Goal: Task Accomplishment & Management: Complete application form

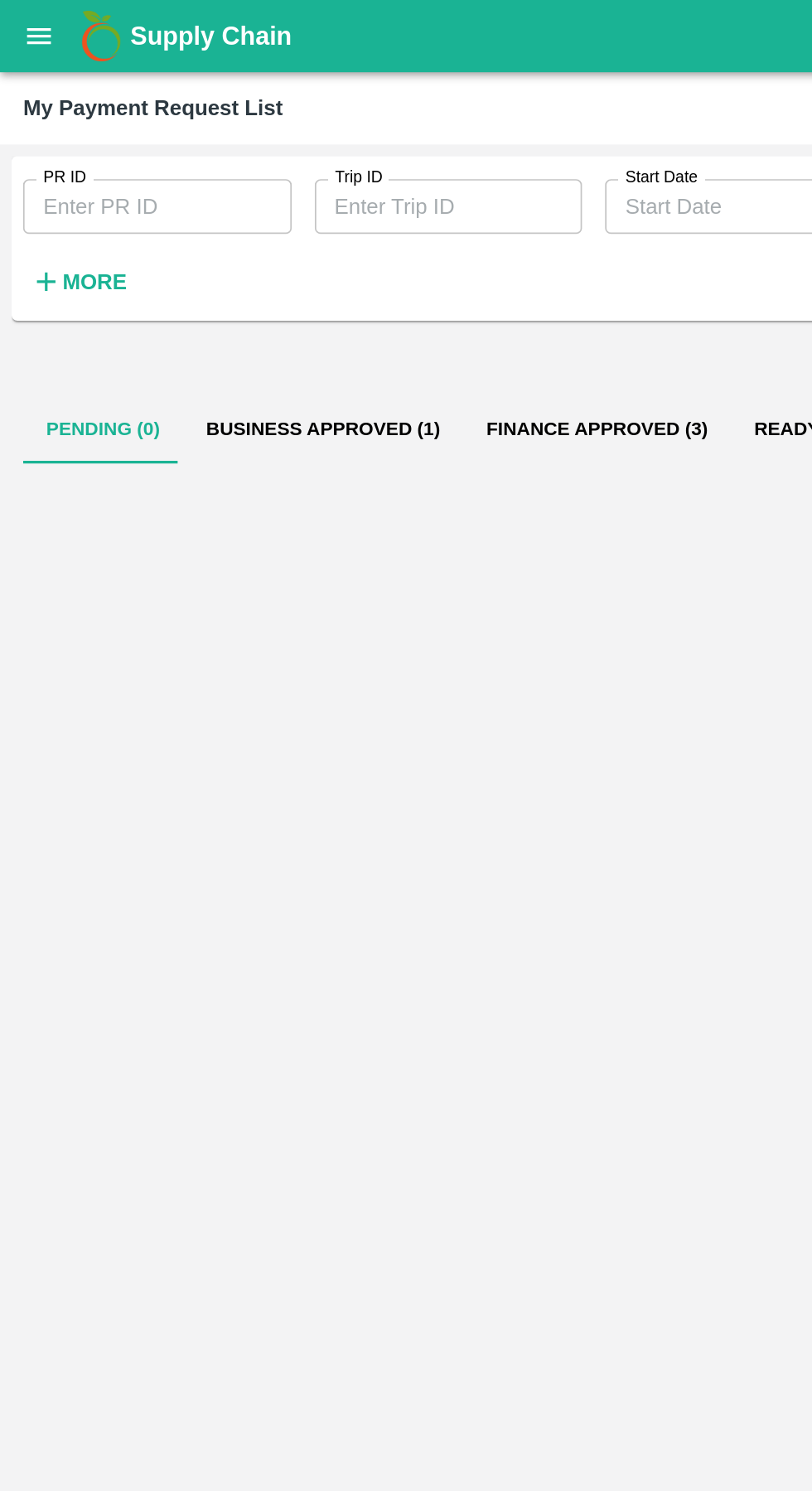
click at [188, 248] on button "Business Approved (1)" at bounding box center [186, 246] width 161 height 40
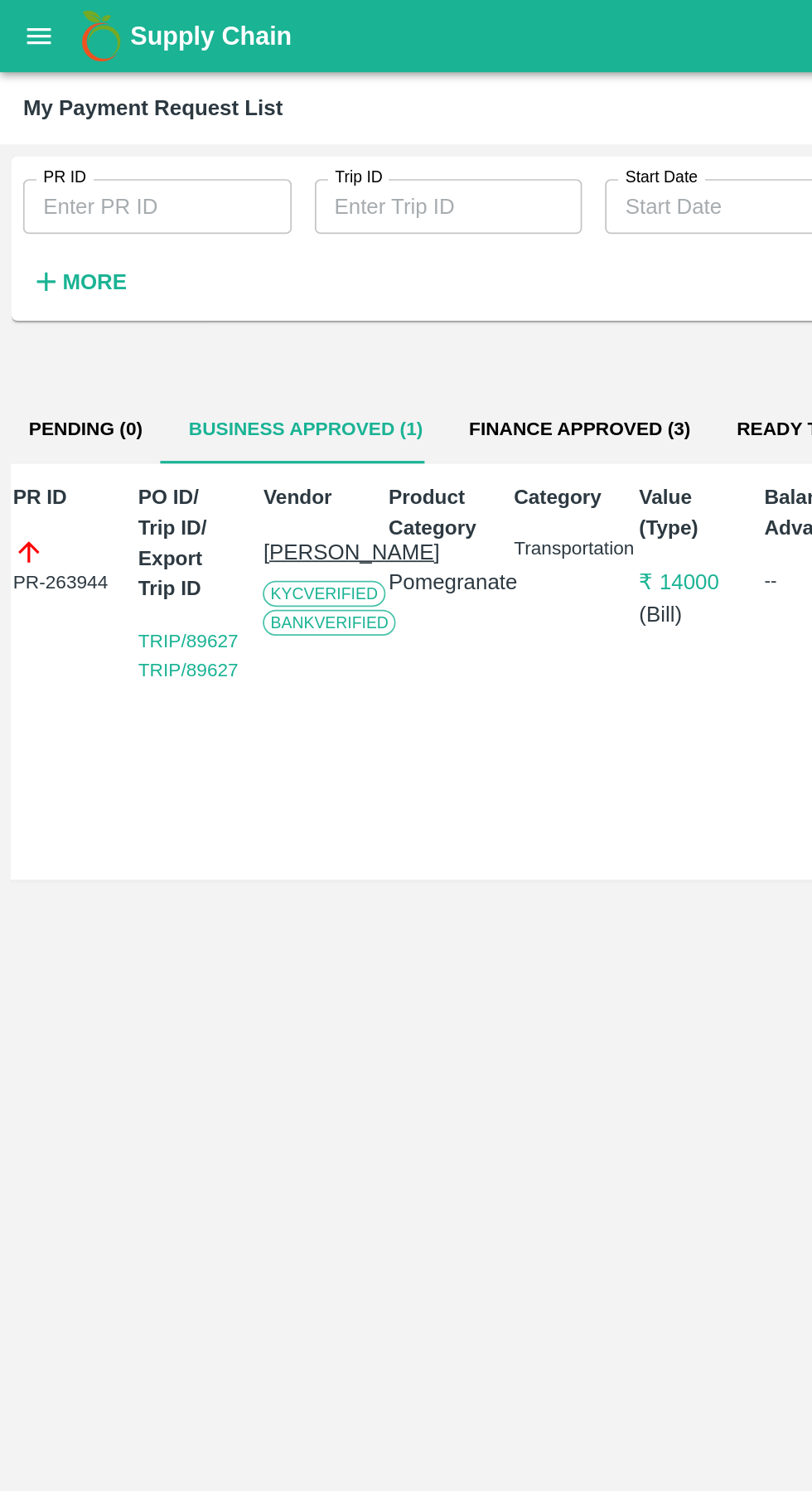
scroll to position [0, 11]
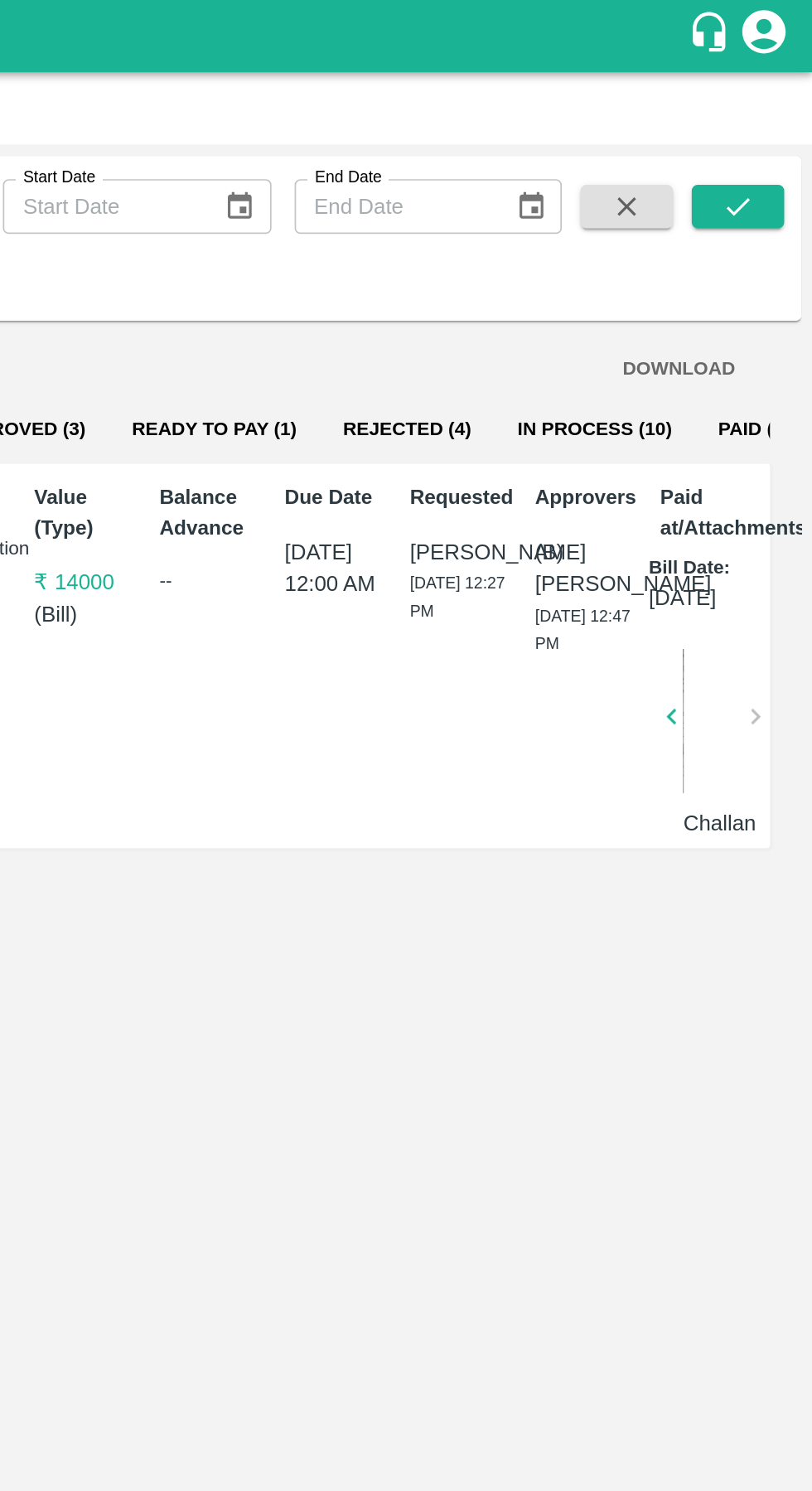
click at [765, 250] on button "Paid (2620)" at bounding box center [787, 246] width 86 height 40
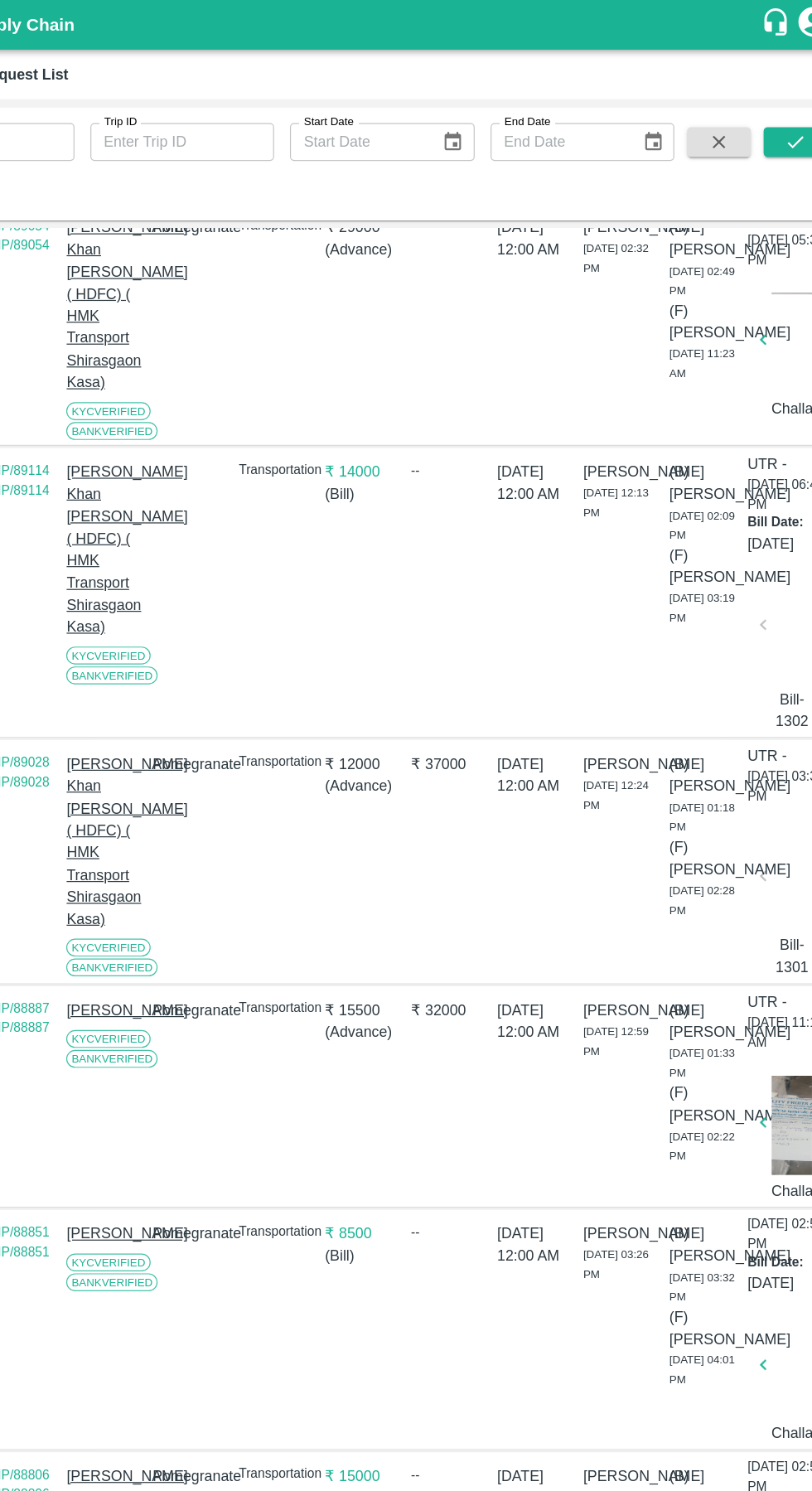
scroll to position [0, 0]
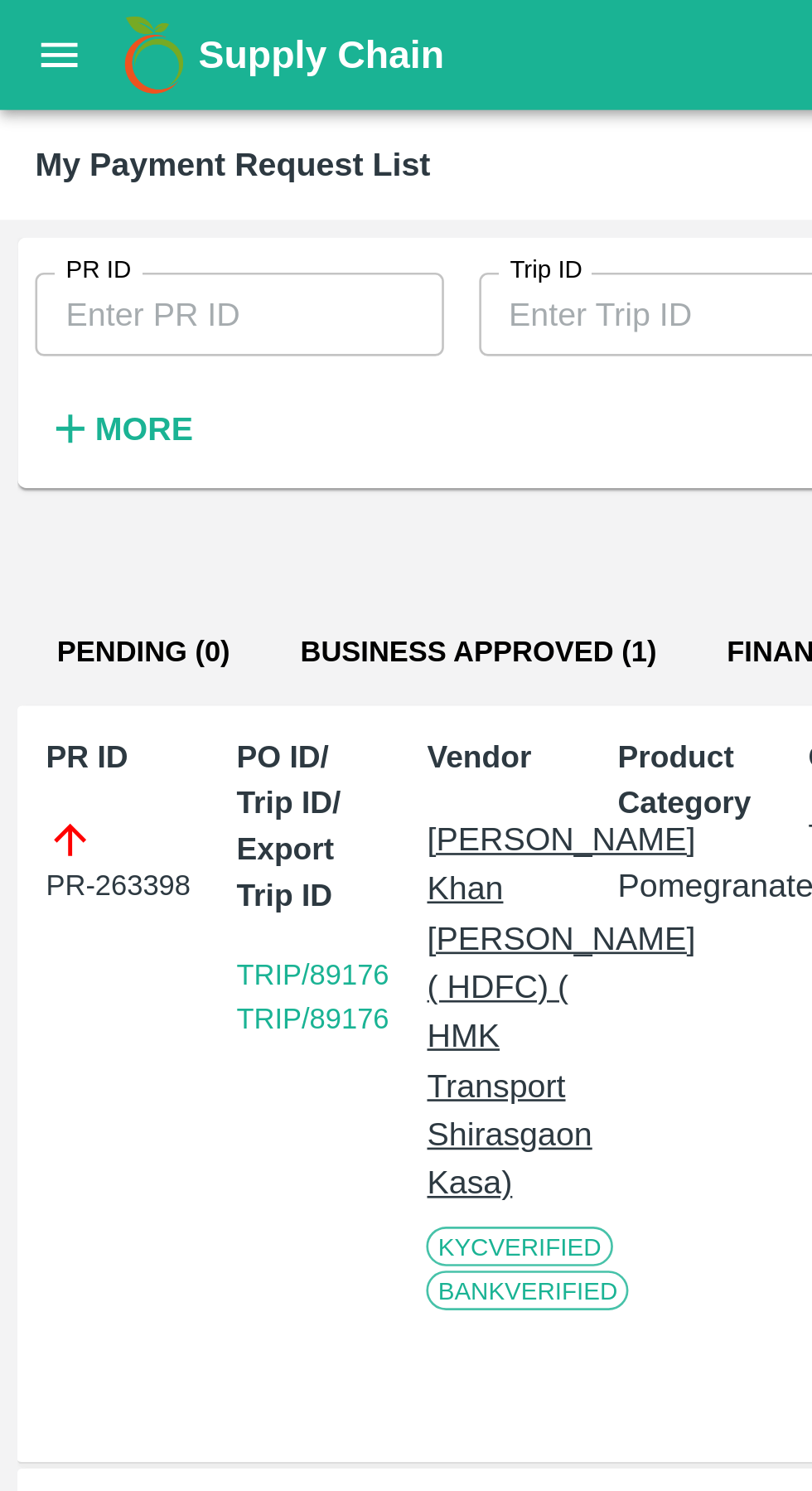
click at [38, 167] on strong "More" at bounding box center [54, 161] width 38 height 13
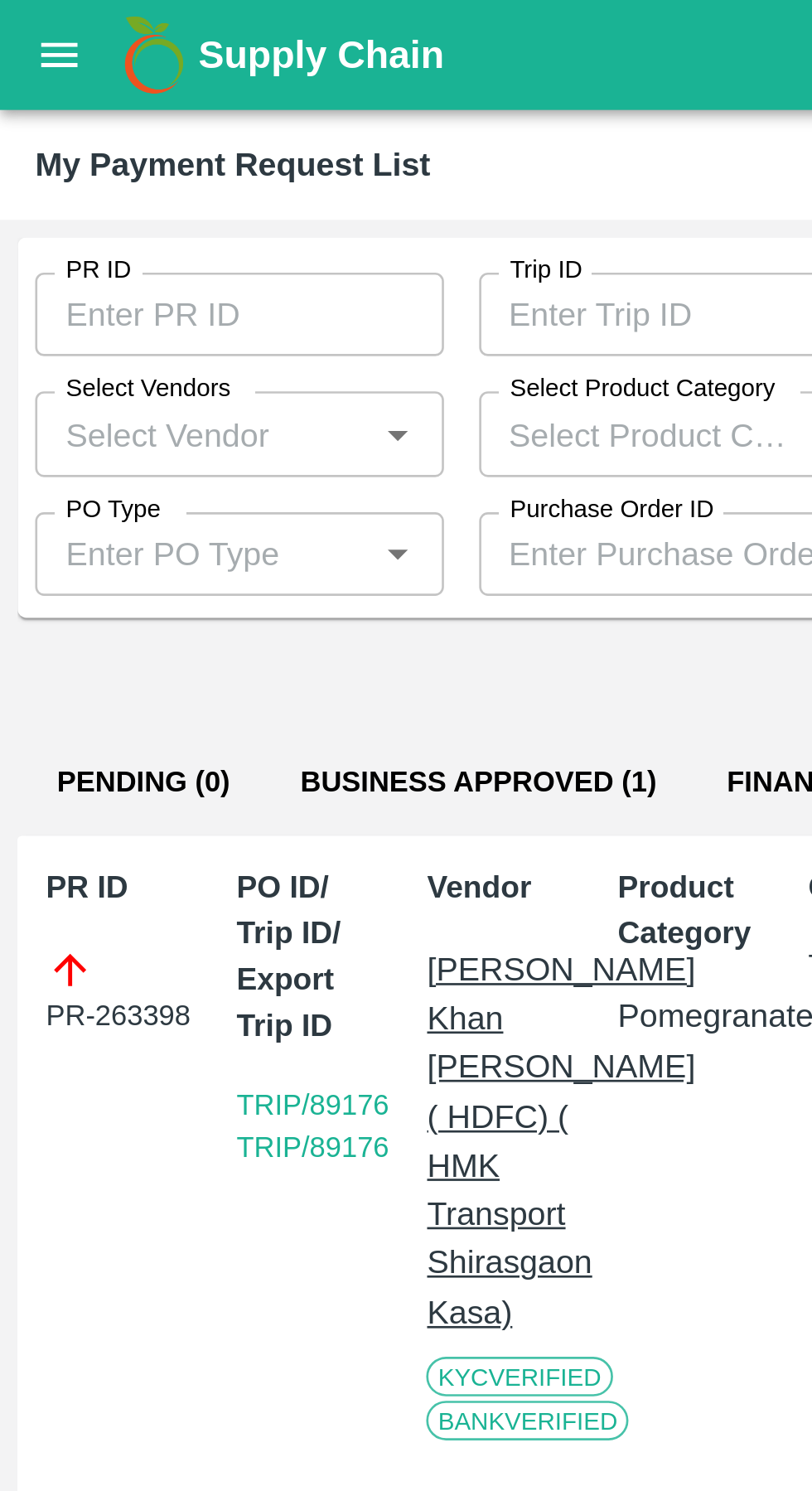
click at [121, 162] on input "Select Vendors" at bounding box center [77, 163] width 117 height 22
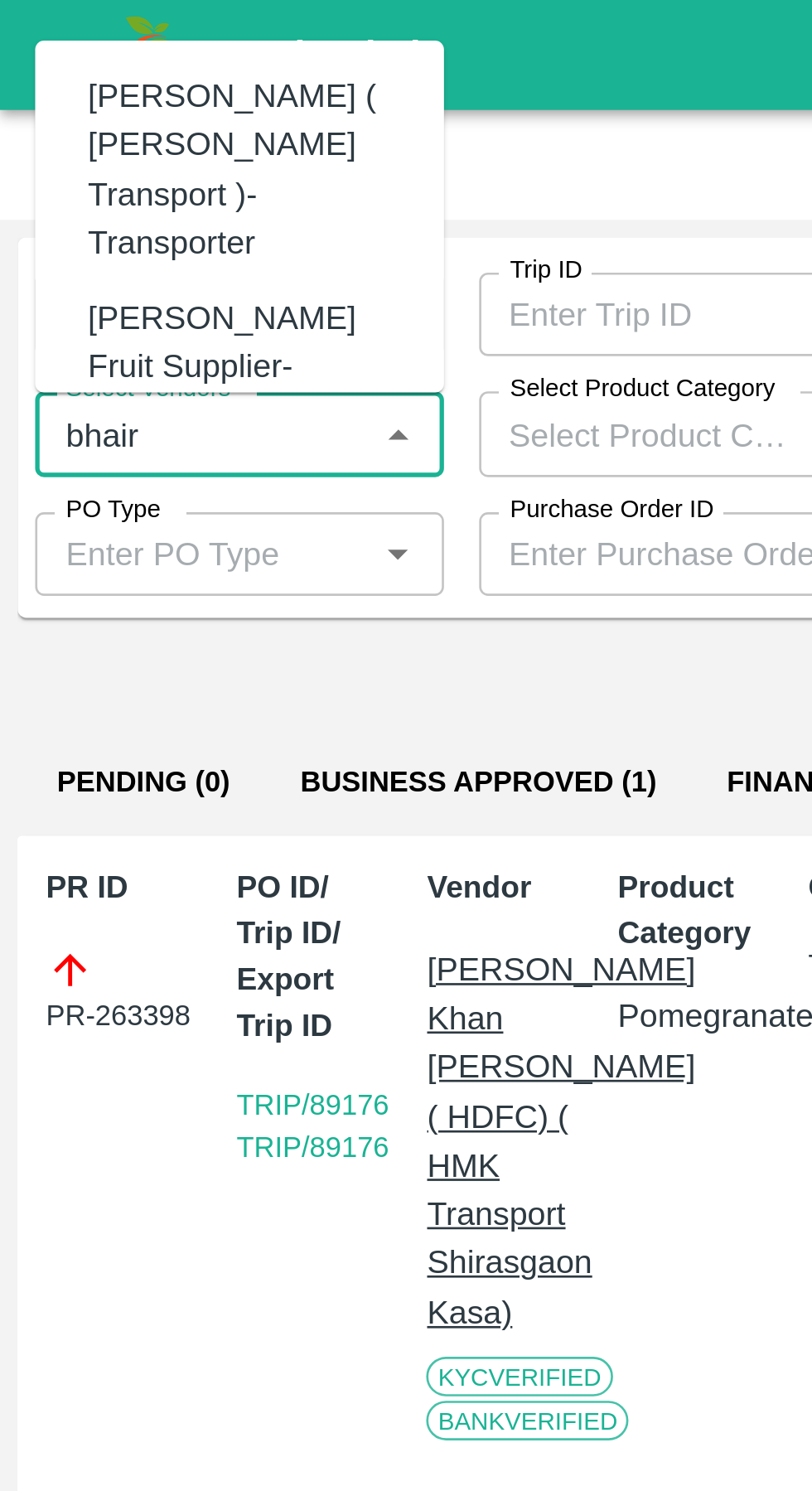
click at [51, 61] on div "[PERSON_NAME] ( [PERSON_NAME] Transport )-Transporter" at bounding box center [93, 64] width 121 height 73
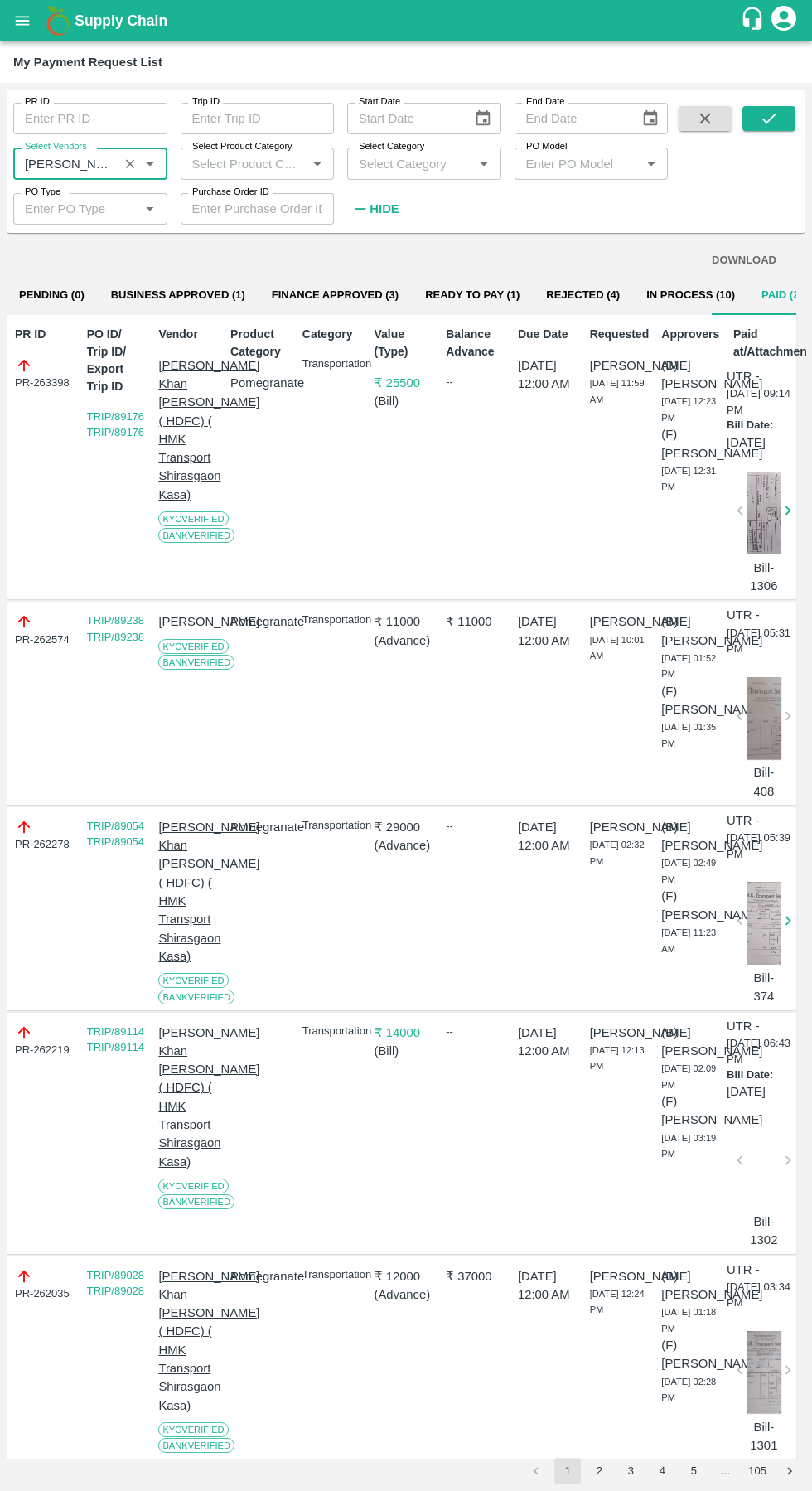
scroll to position [0, 11]
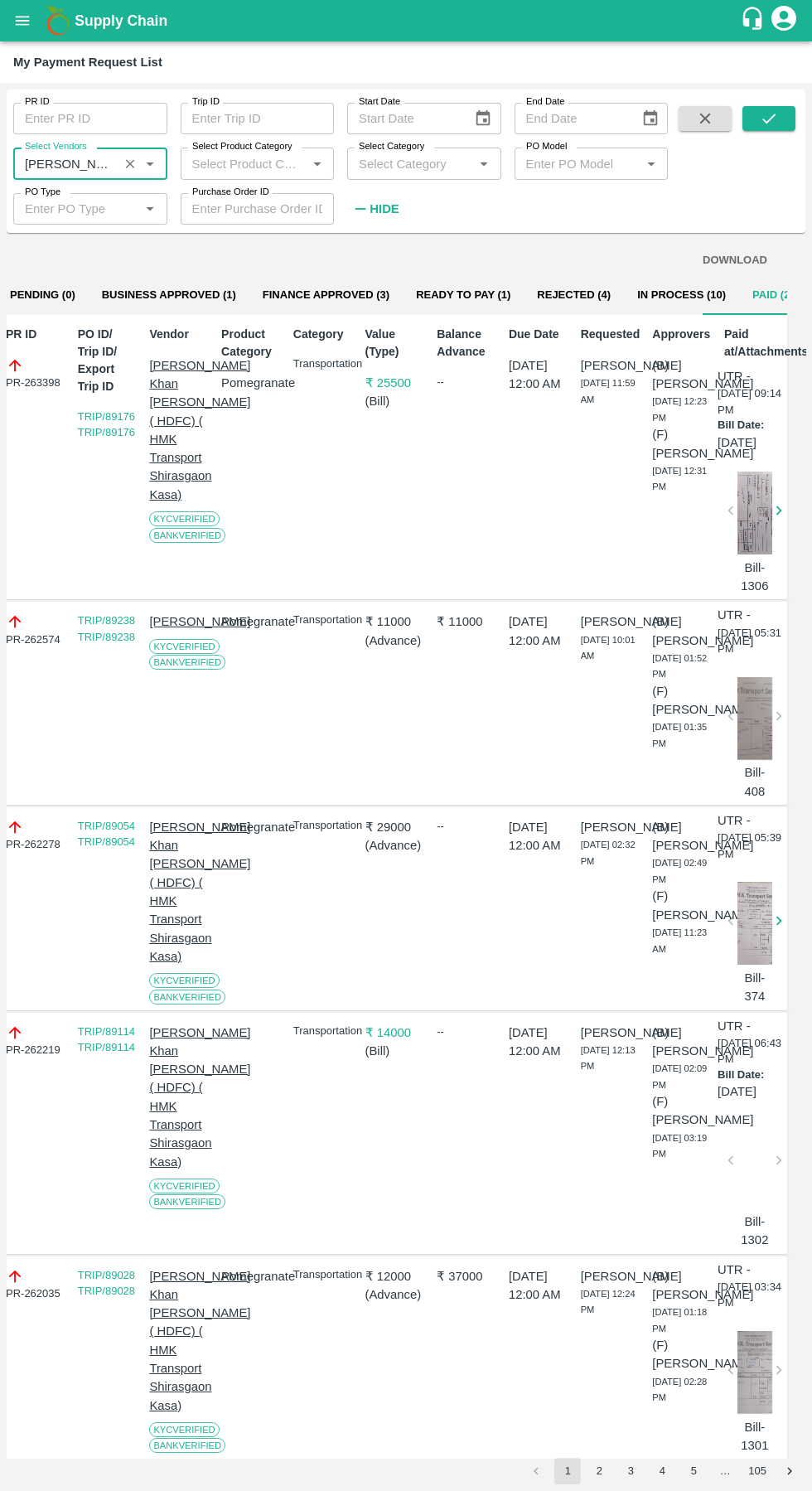
type input "[PERSON_NAME] ( [PERSON_NAME] Transport )-Transporter"
click at [771, 110] on icon "submit" at bounding box center [768, 118] width 18 height 18
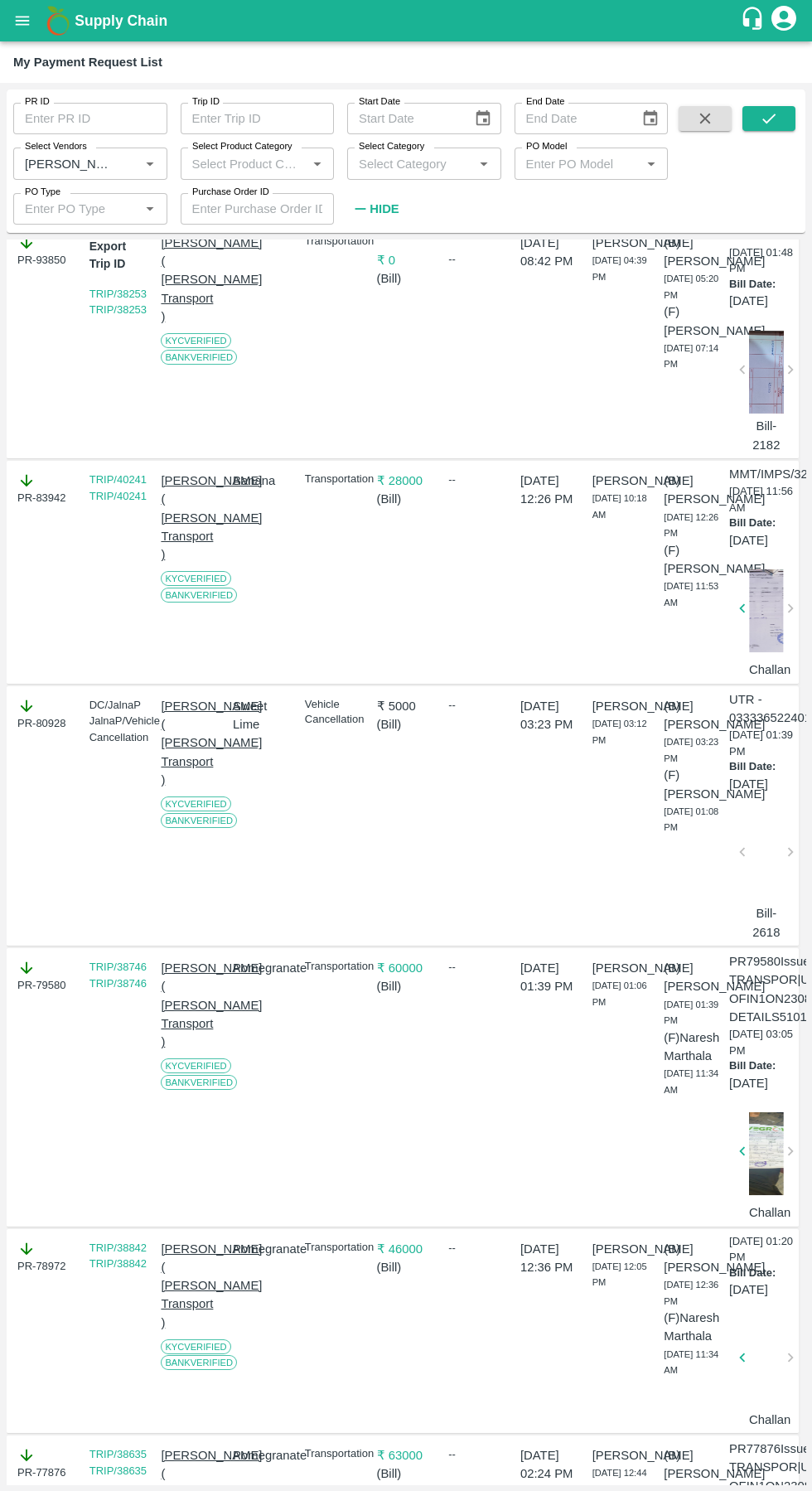
scroll to position [0, 0]
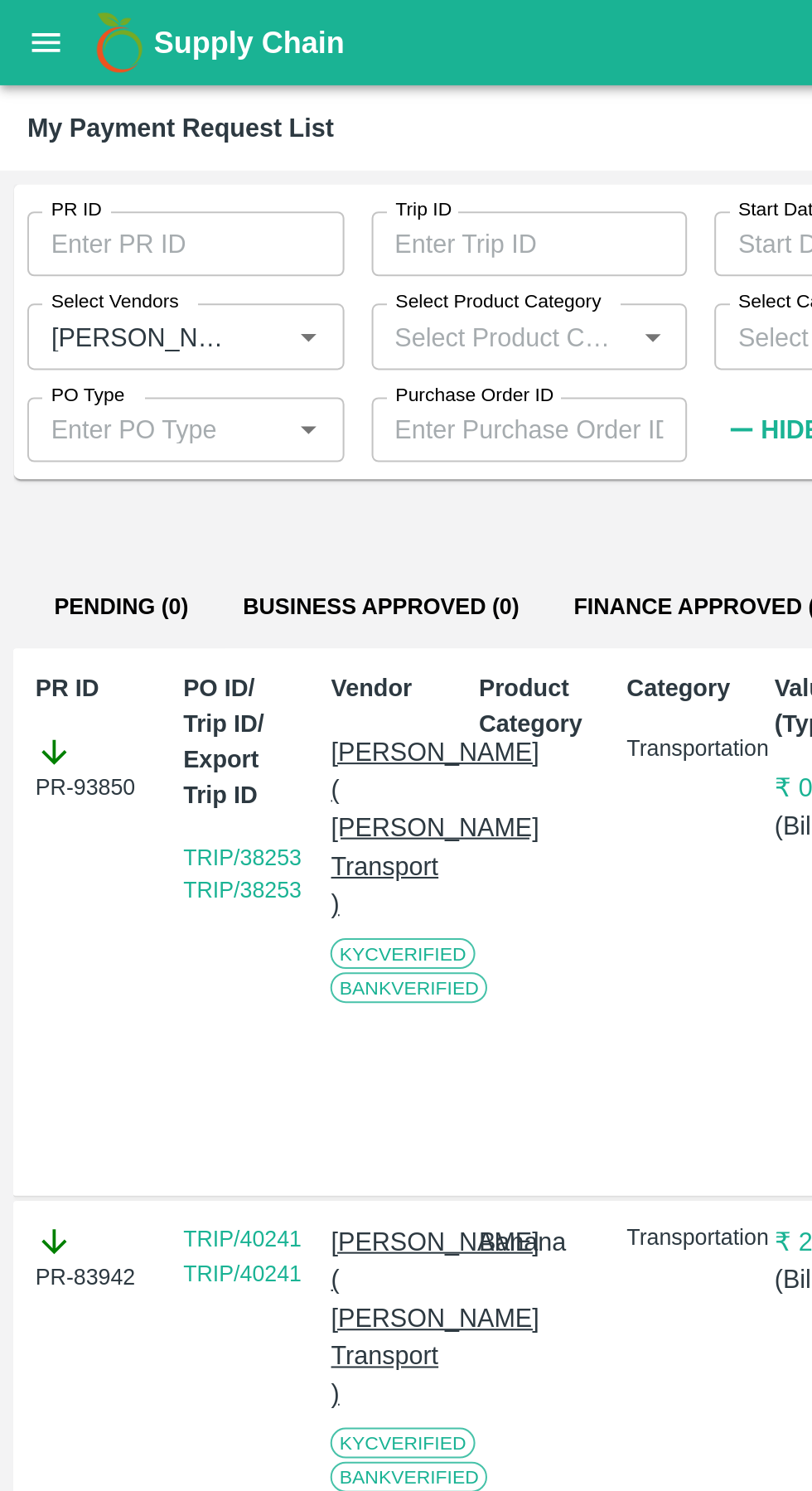
click at [31, 16] on icon "open drawer" at bounding box center [22, 20] width 18 height 18
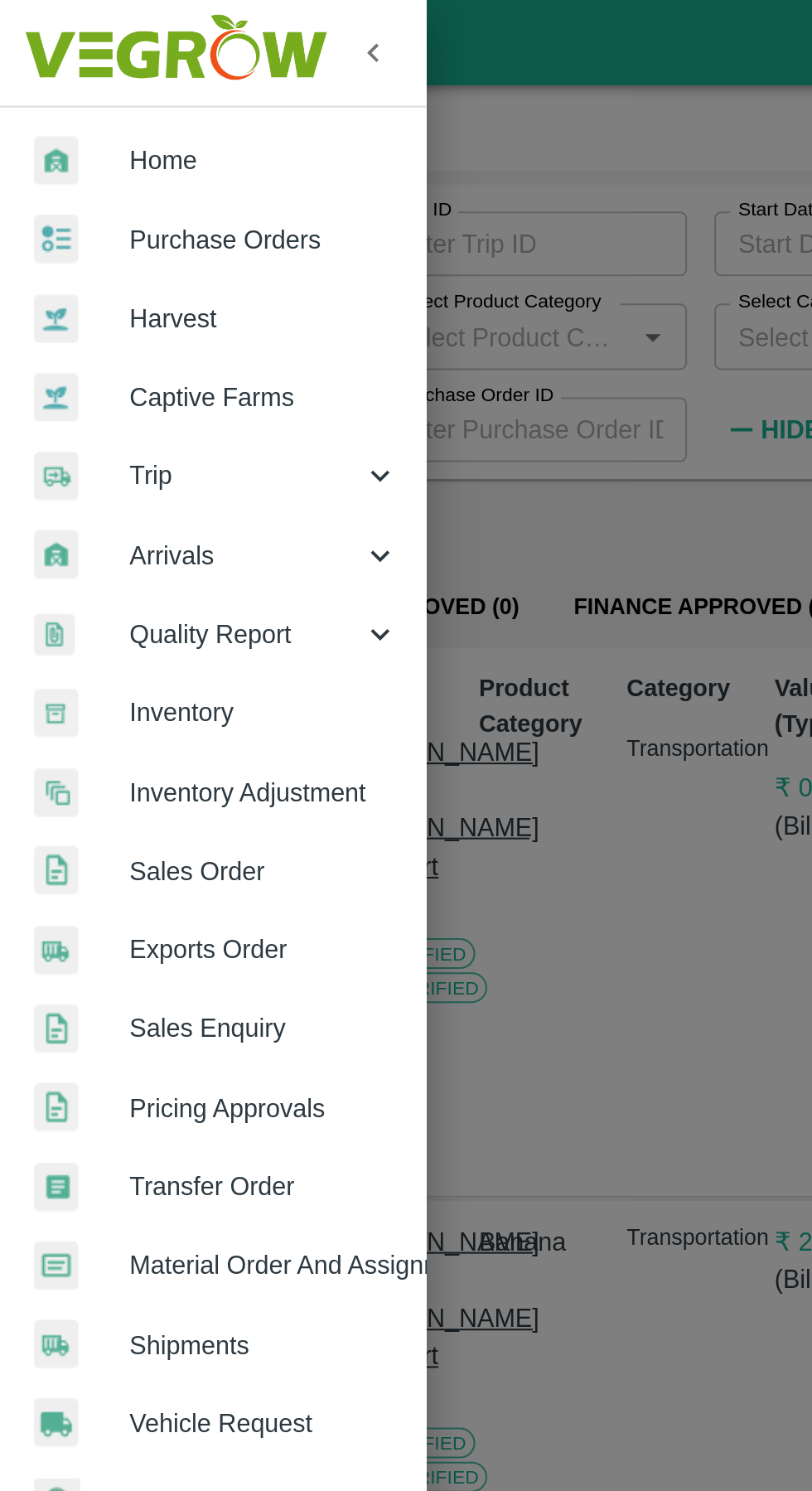
click at [156, 231] on span "Trip" at bounding box center [119, 231] width 113 height 18
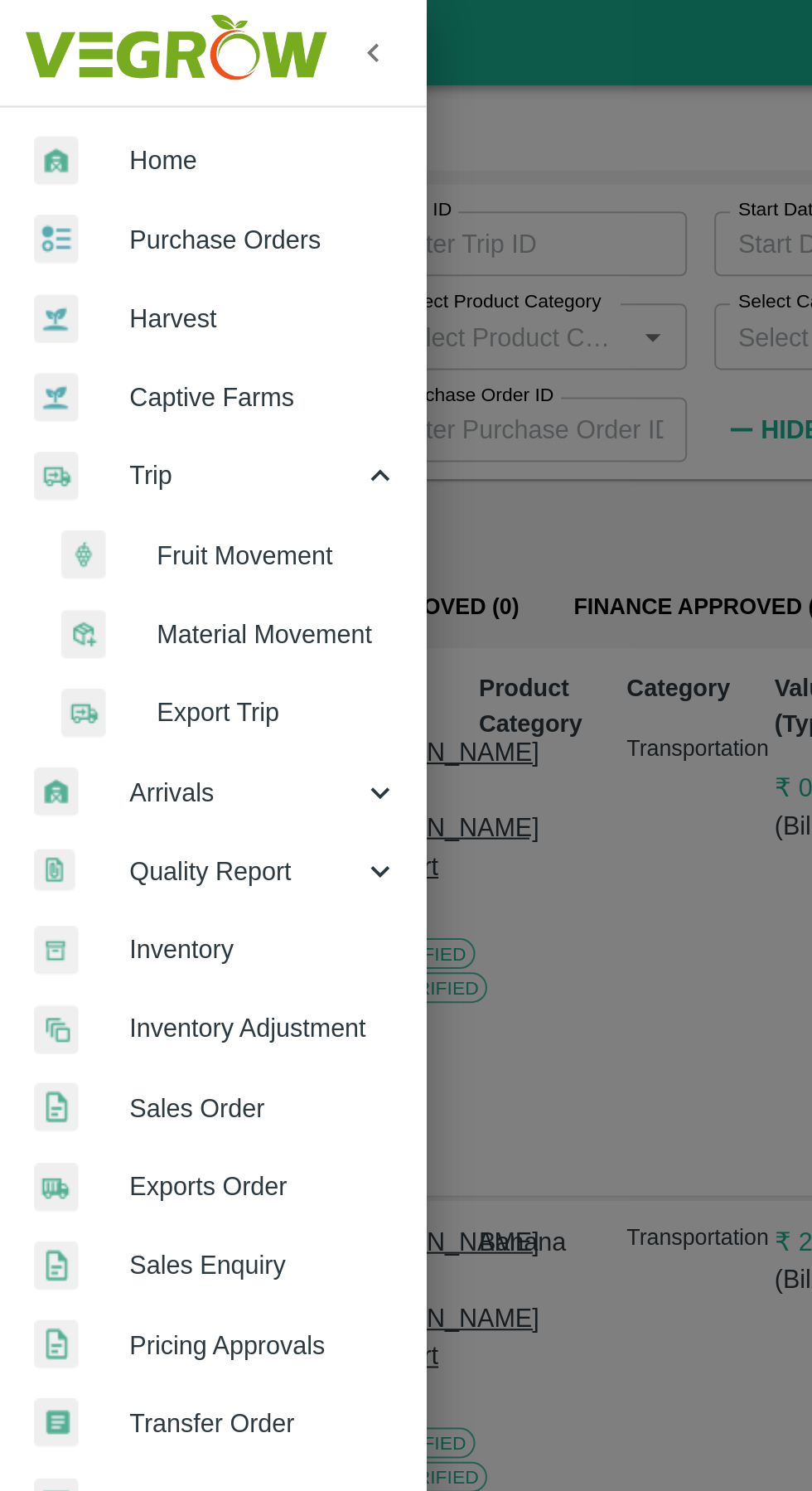
click at [146, 353] on span "Export Trip" at bounding box center [134, 346] width 118 height 18
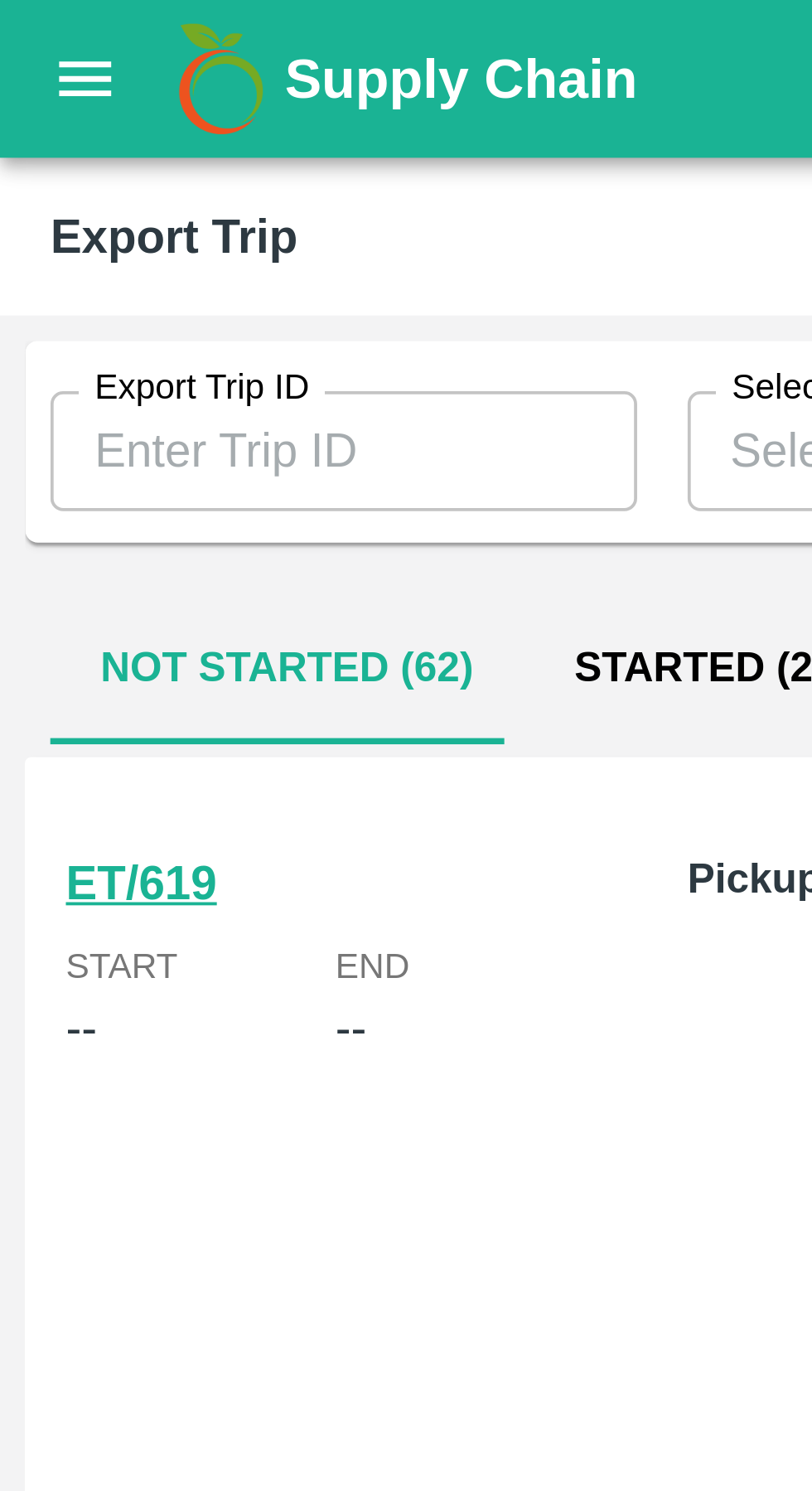
click at [24, 18] on icon "open drawer" at bounding box center [22, 20] width 18 height 18
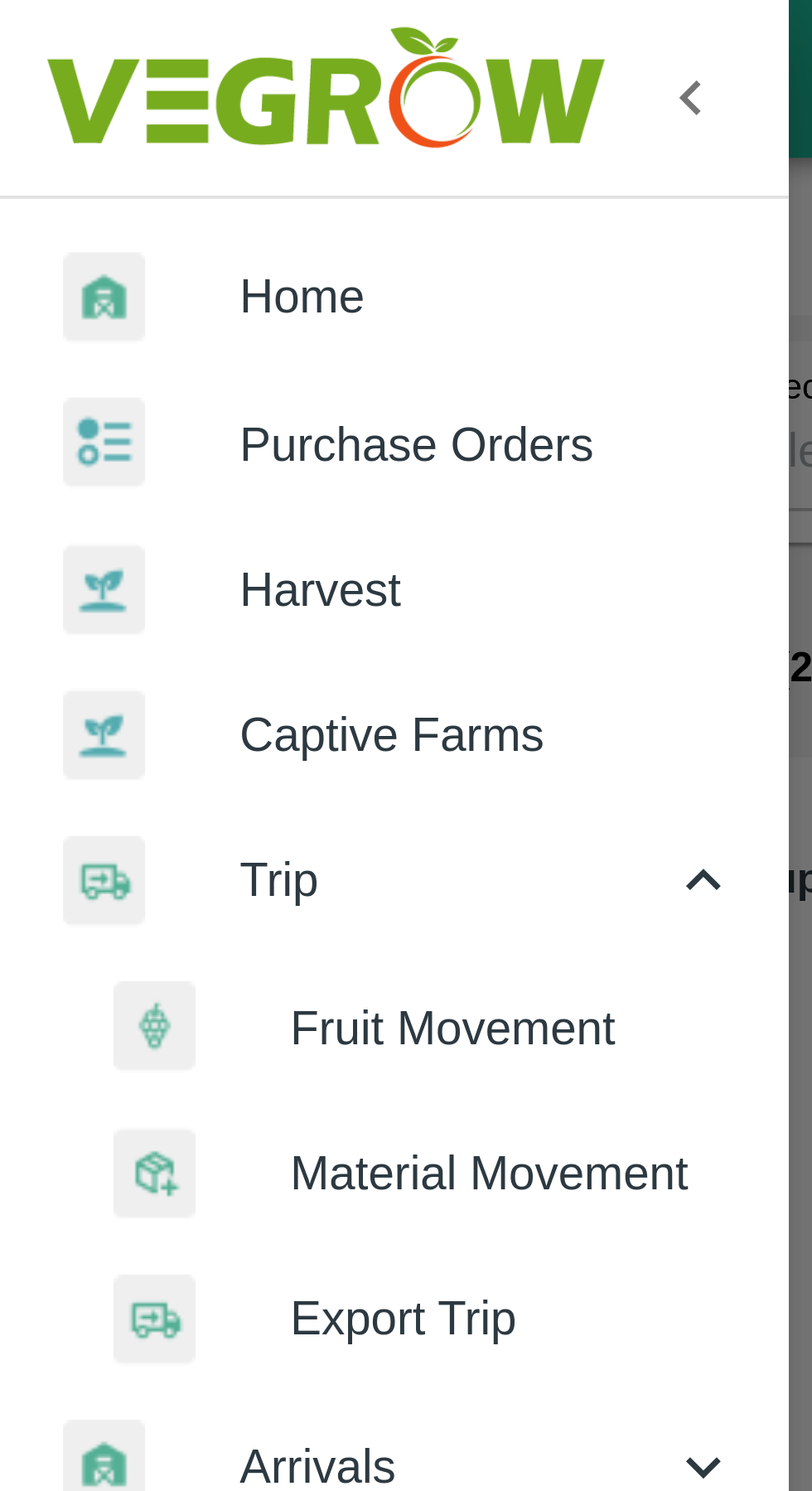
click at [129, 270] on span "Fruit Movement" at bounding box center [134, 270] width 118 height 18
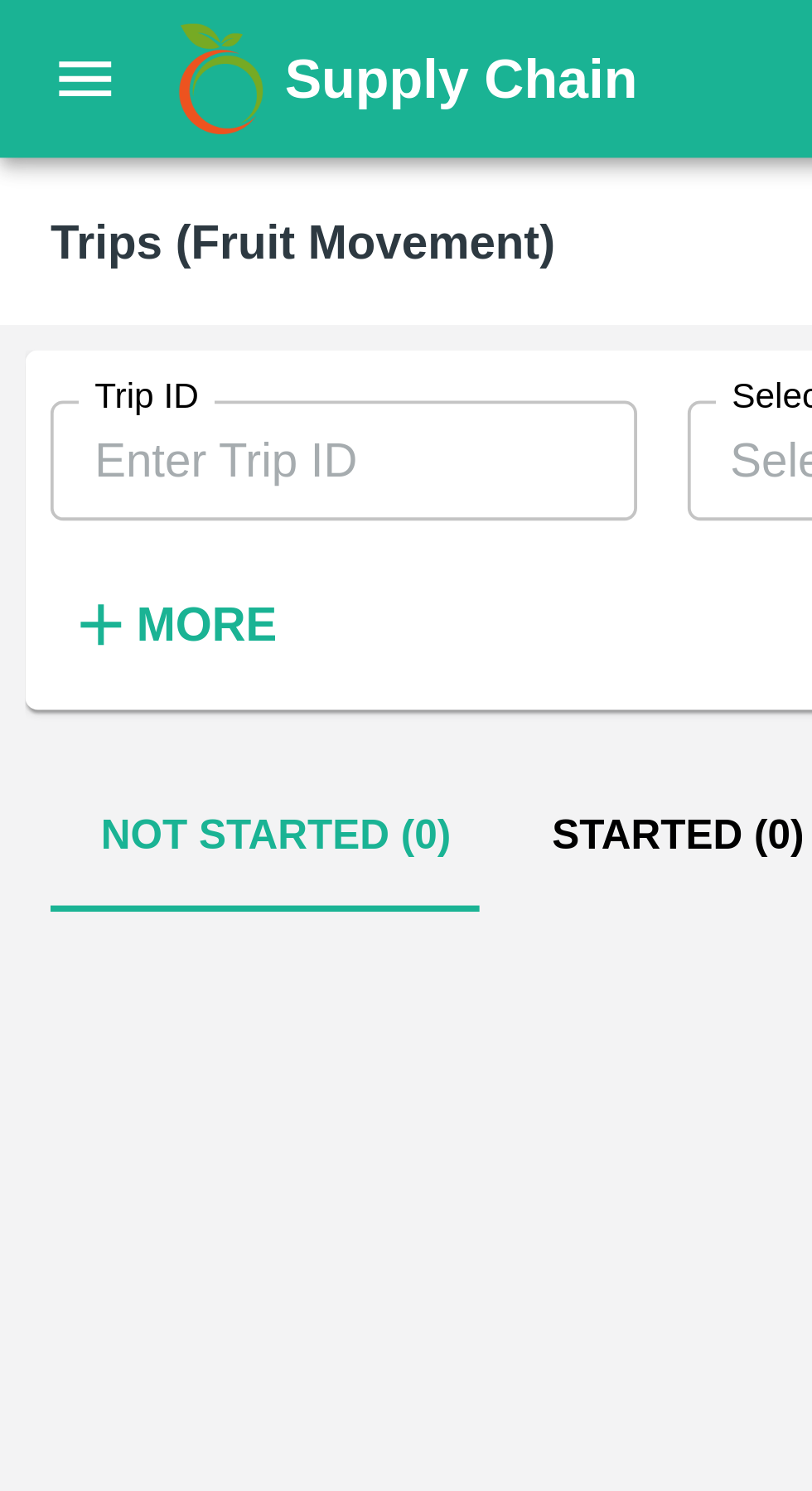
click at [104, 115] on input "Trip ID" at bounding box center [90, 121] width 154 height 31
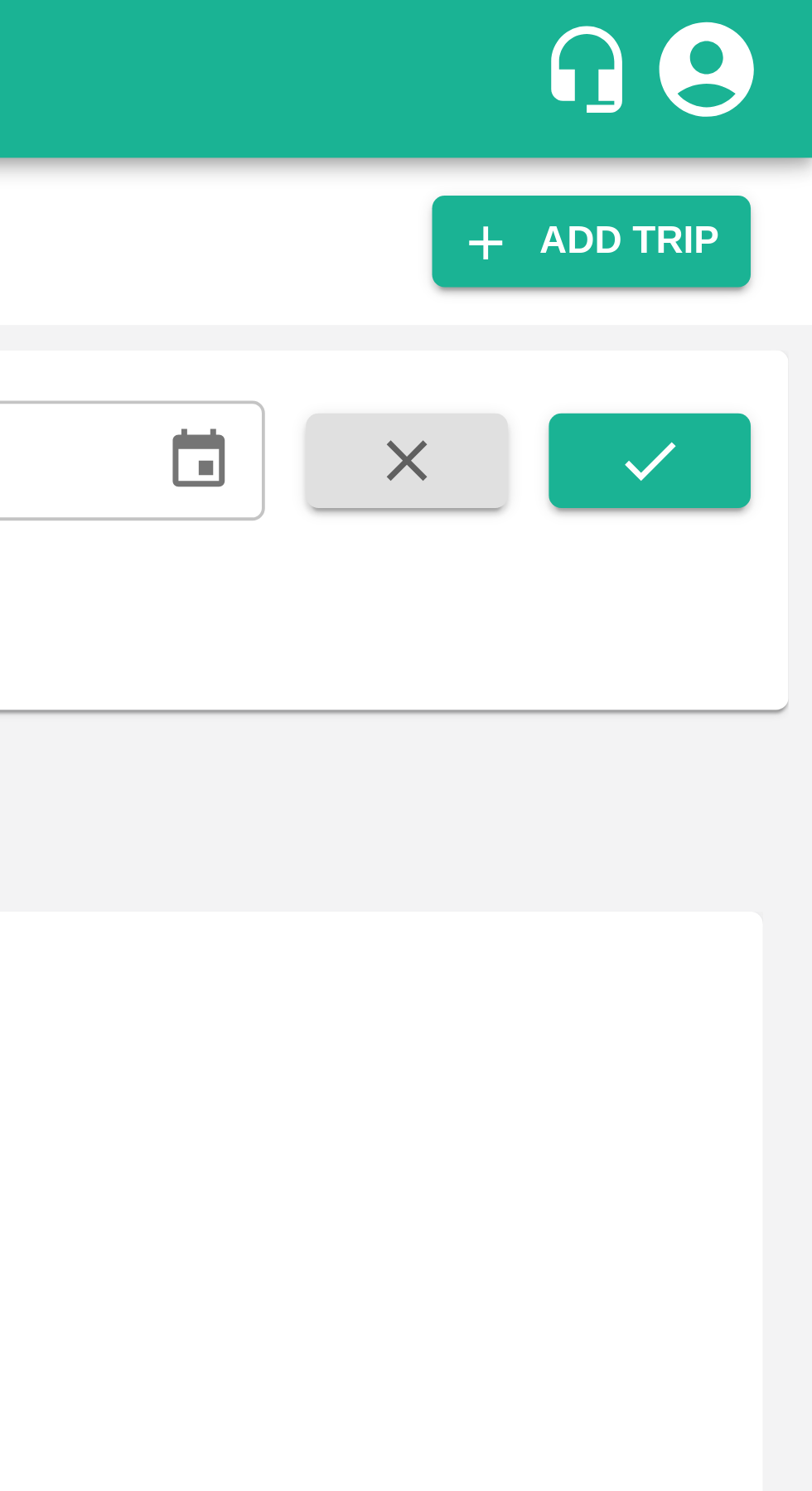
type input "88843"
click at [779, 117] on button "submit" at bounding box center [768, 121] width 53 height 24
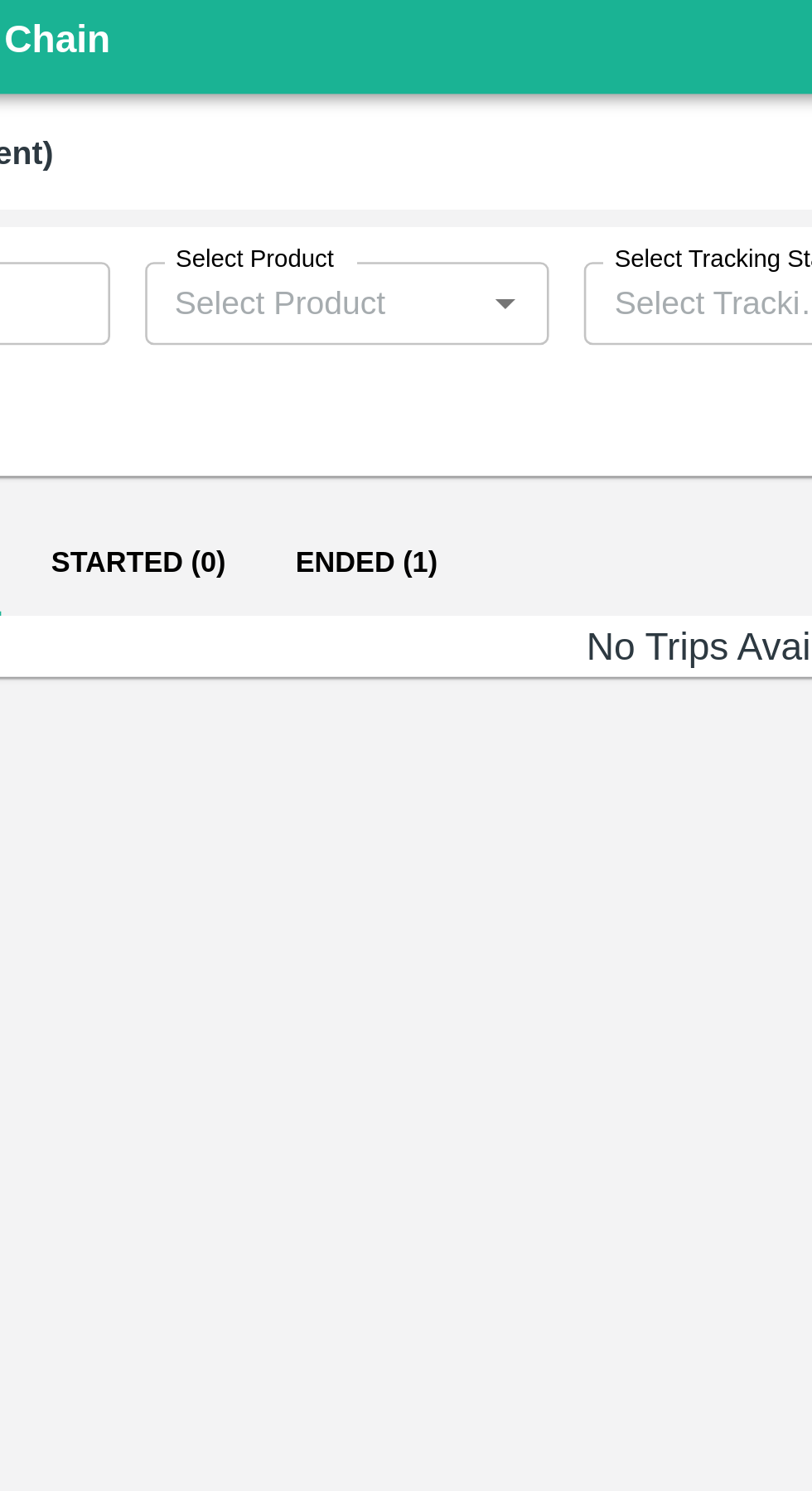
click at [259, 225] on button "Ended (1)" at bounding box center [265, 220] width 80 height 40
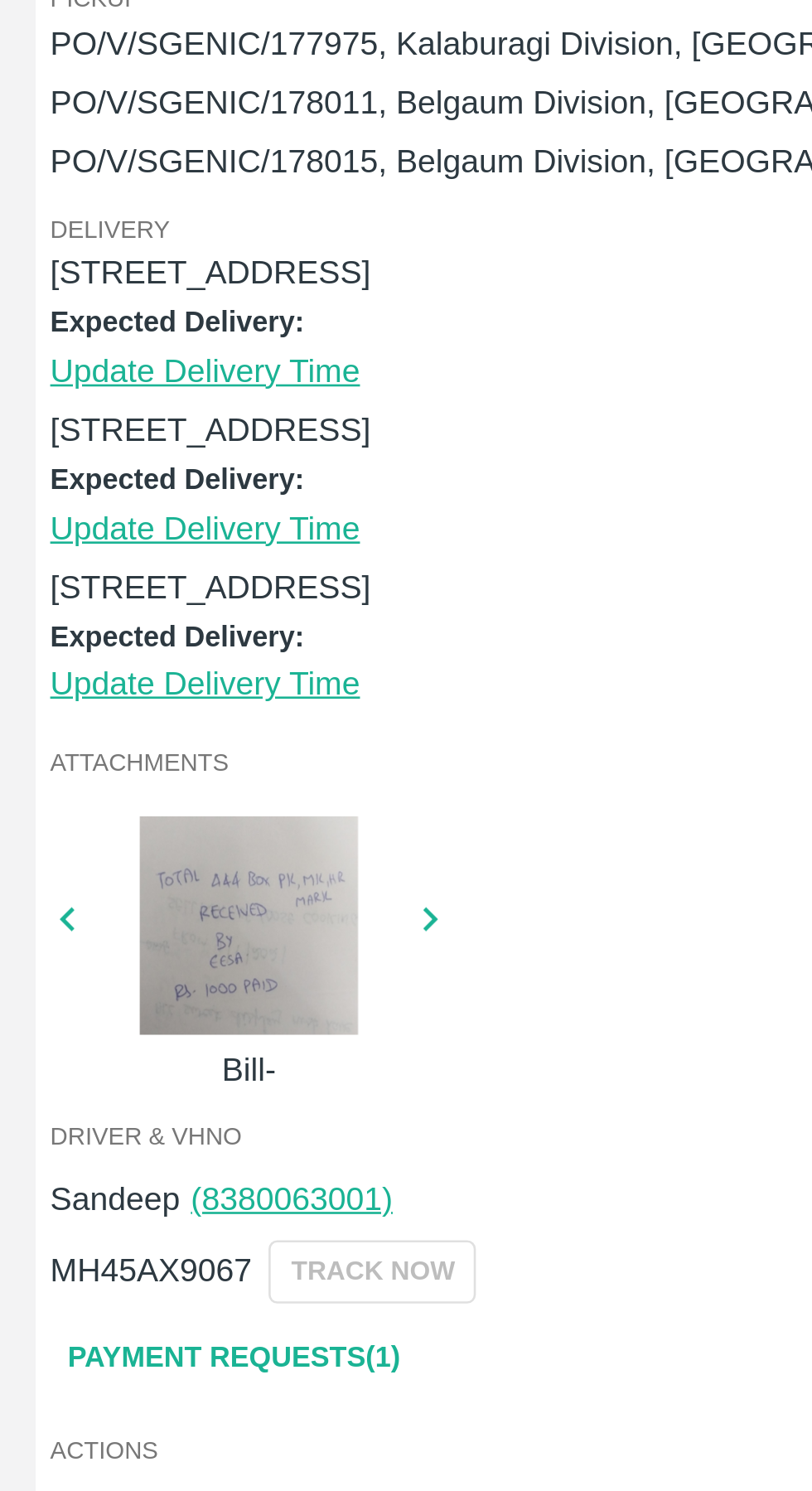
click at [109, 863] on link "Payment Requests( 1 )" at bounding box center [88, 866] width 139 height 29
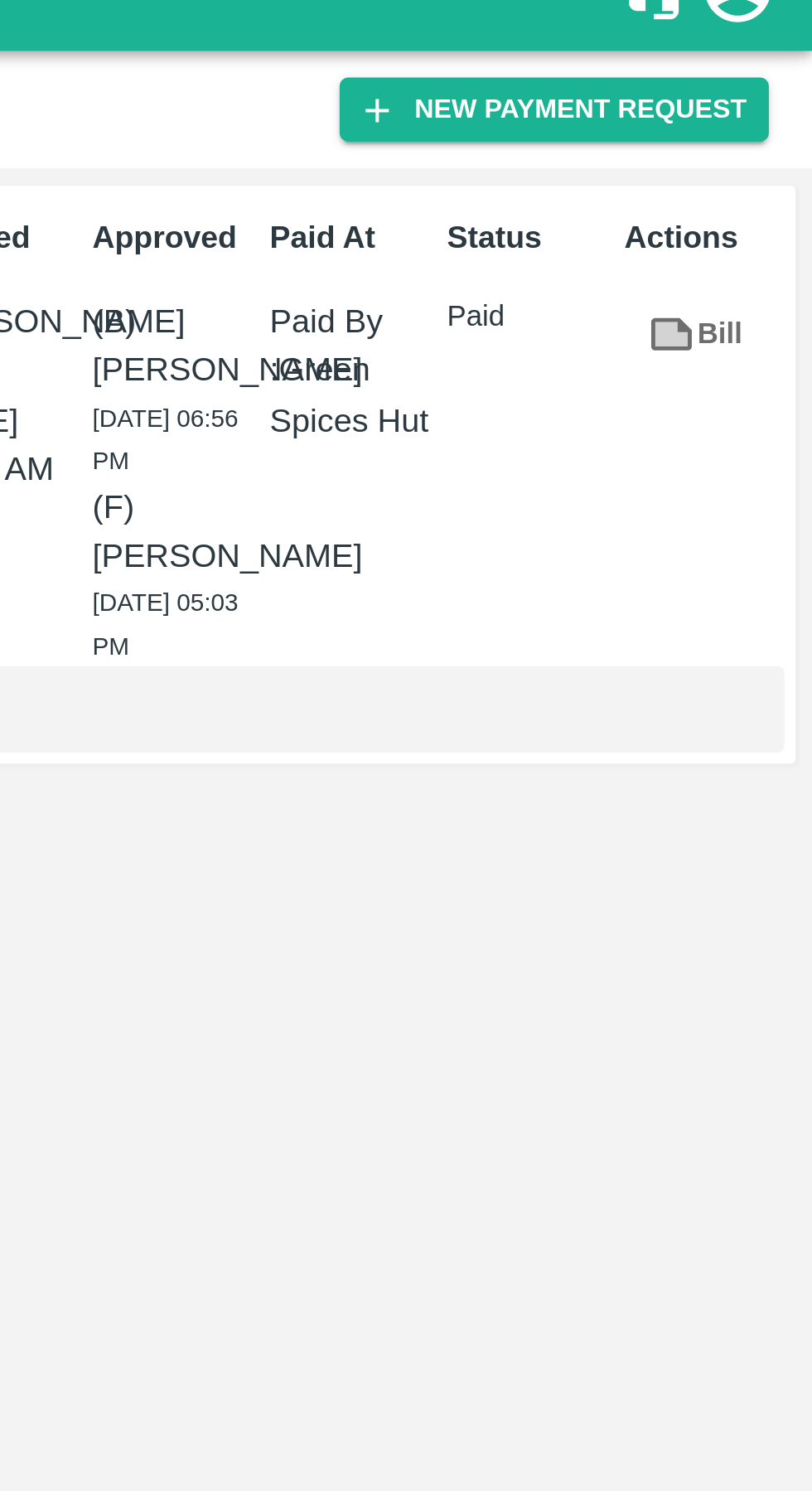
click at [726, 59] on button "New Payment Request" at bounding box center [715, 64] width 161 height 24
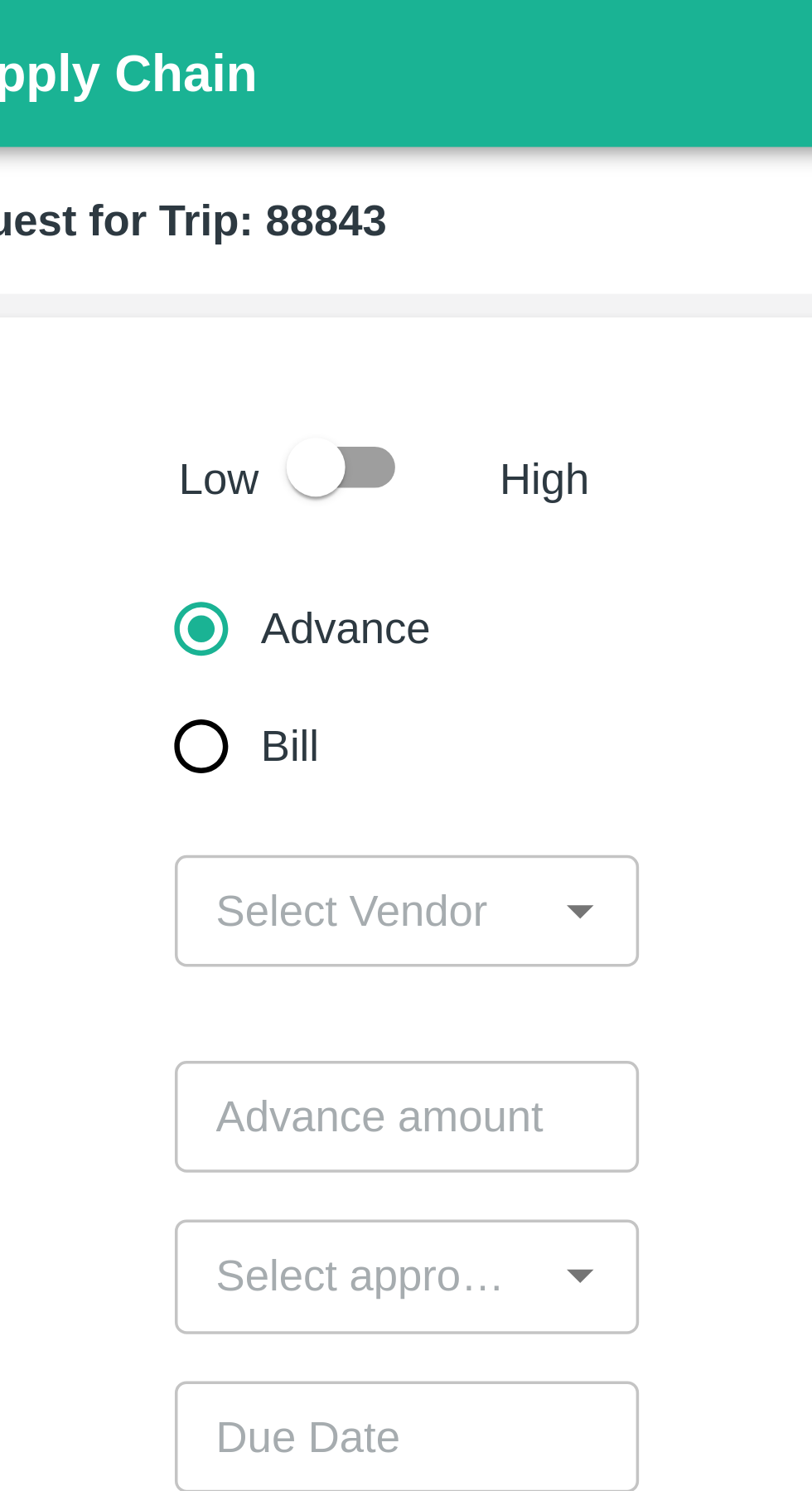
click at [199, 129] on input "checkbox" at bounding box center [184, 132] width 94 height 31
checkbox input "true"
click at [148, 218] on input "Bill" at bounding box center [152, 211] width 33 height 33
radio input "true"
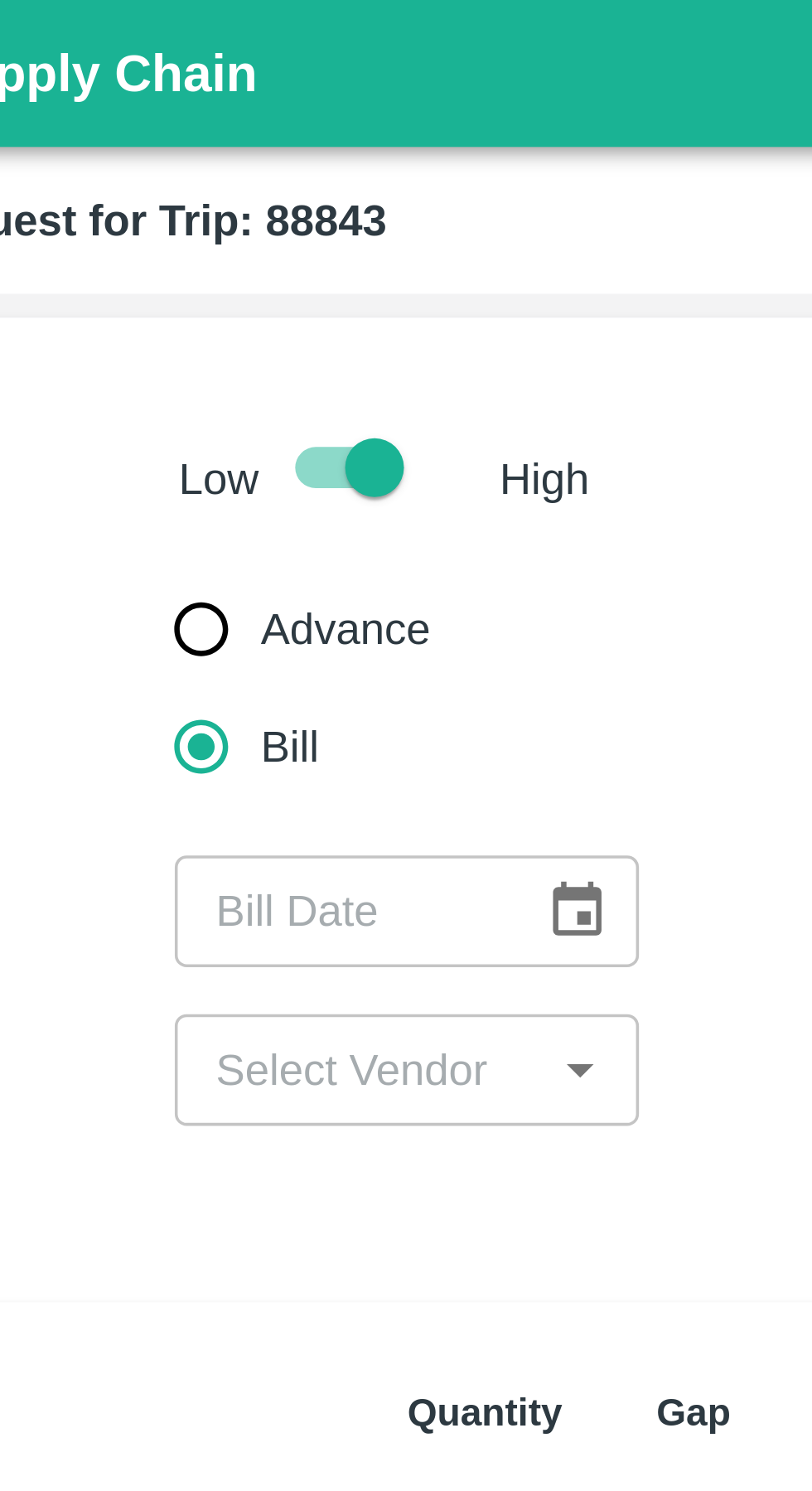
click at [258, 256] on icon "Choose date" at bounding box center [258, 257] width 18 height 18
click at [253, 251] on icon "Choose date" at bounding box center [258, 257] width 14 height 16
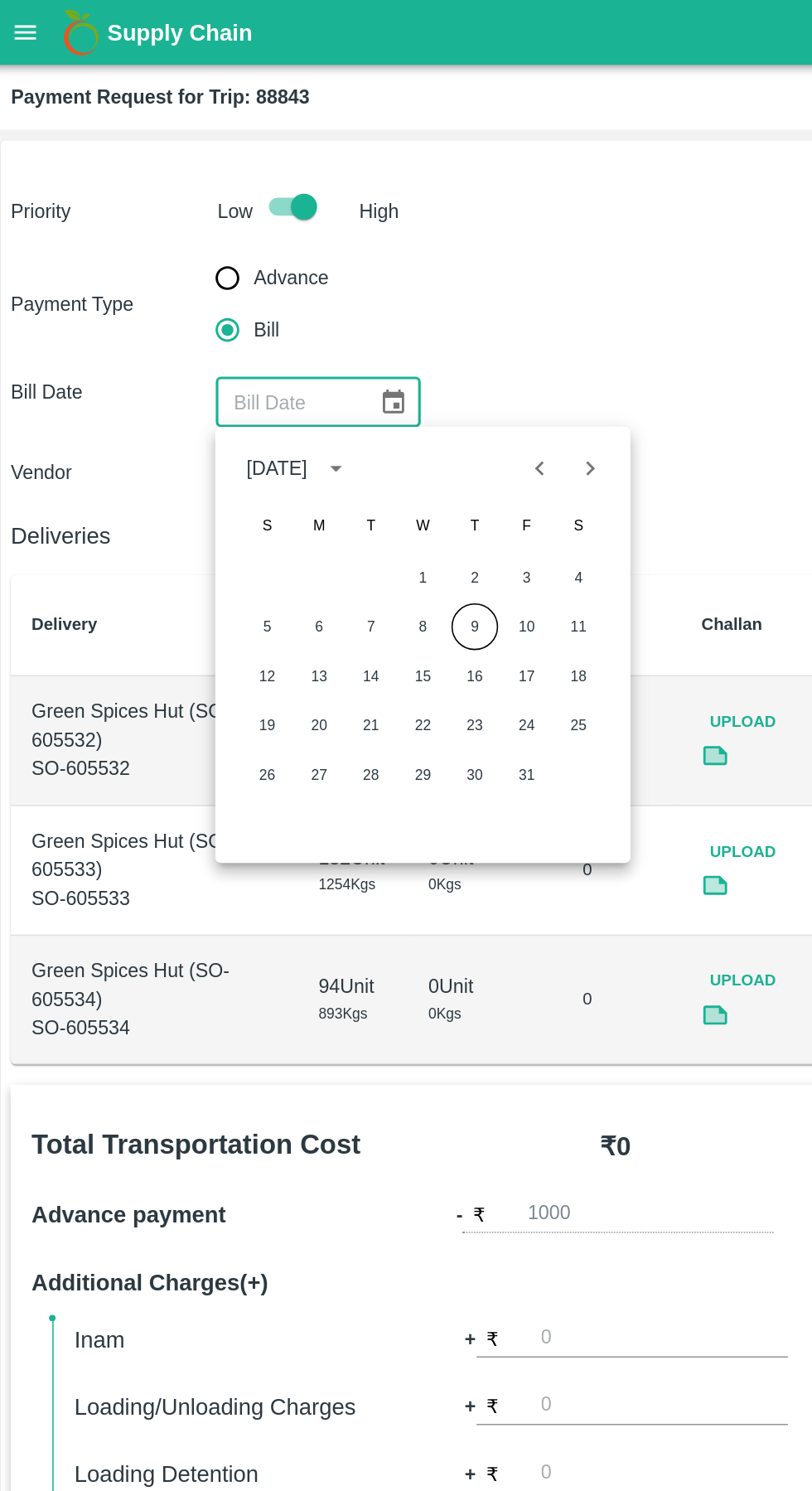
click at [350, 300] on icon "Previous month" at bounding box center [351, 299] width 18 height 18
click at [209, 462] on button "22" at bounding box center [210, 463] width 30 height 30
type input "22/09/2025"
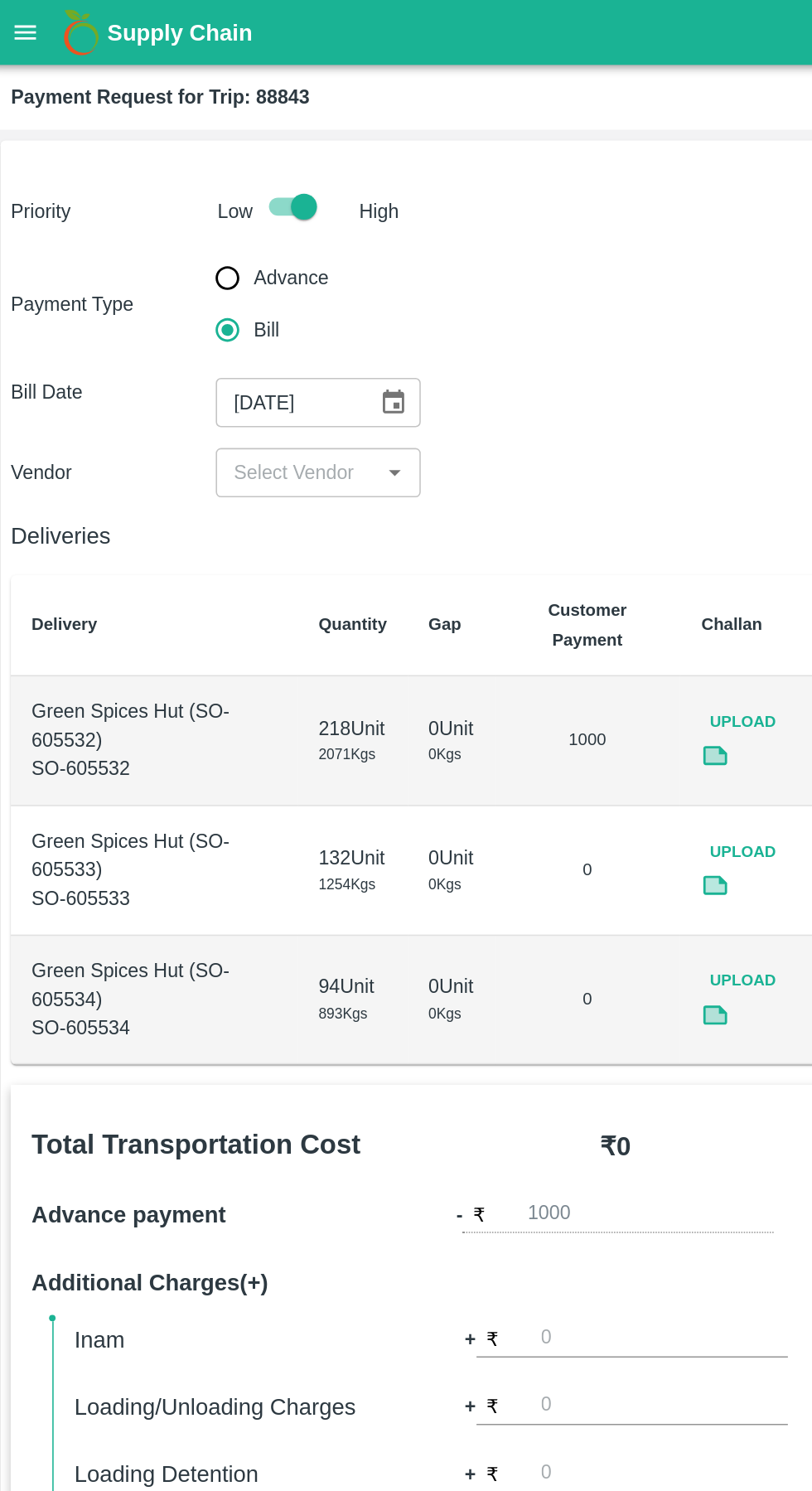
click at [203, 301] on input "input" at bounding box center [196, 301] width 93 height 22
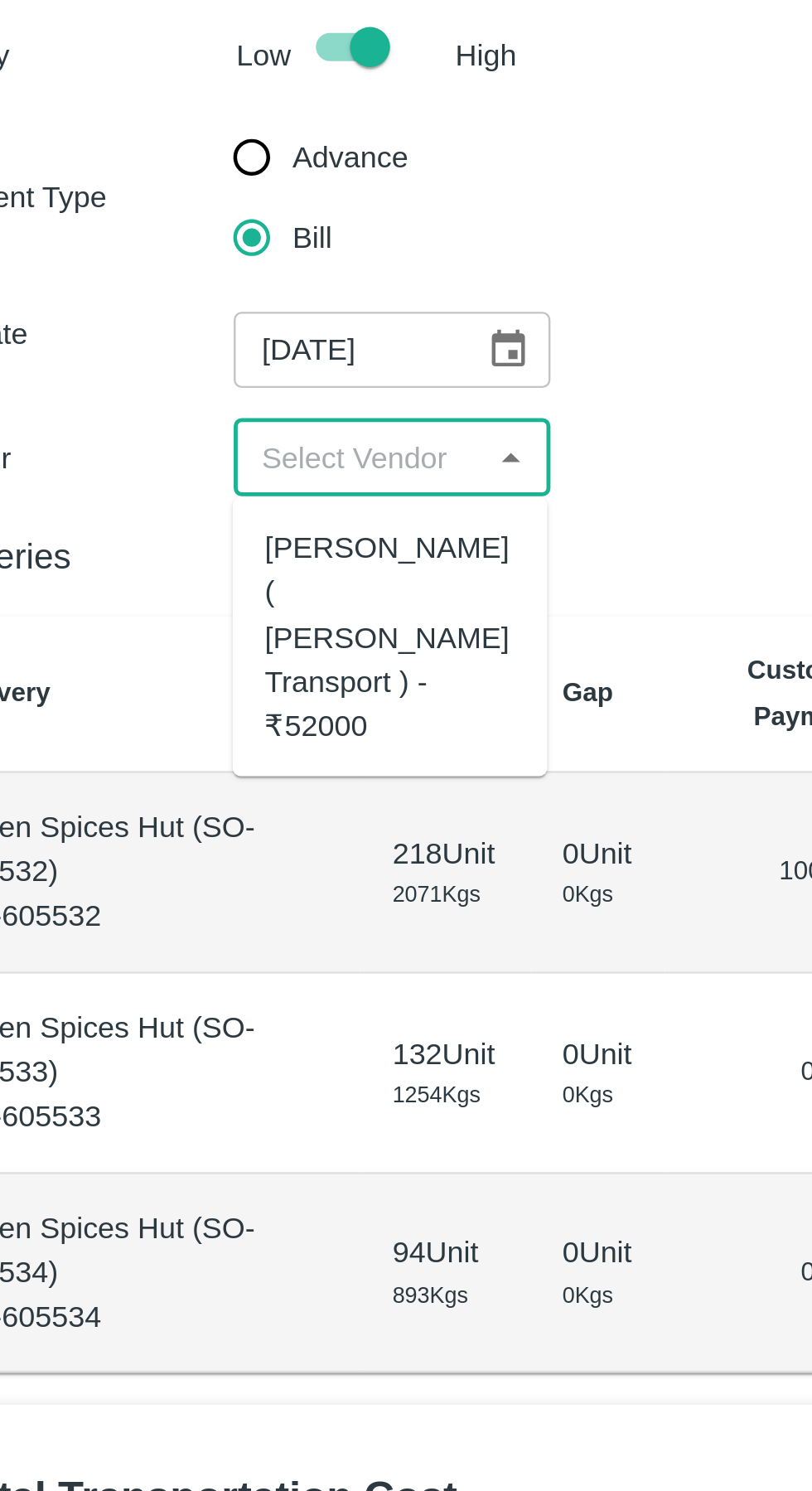
click at [187, 368] on div "Nitin Rasal ( Bhairavnath Transport ) - ₹52000" at bounding box center [209, 376] width 104 height 92
type input "Nitin Rasal ( Bhairavnath Transport ) - ₹52000"
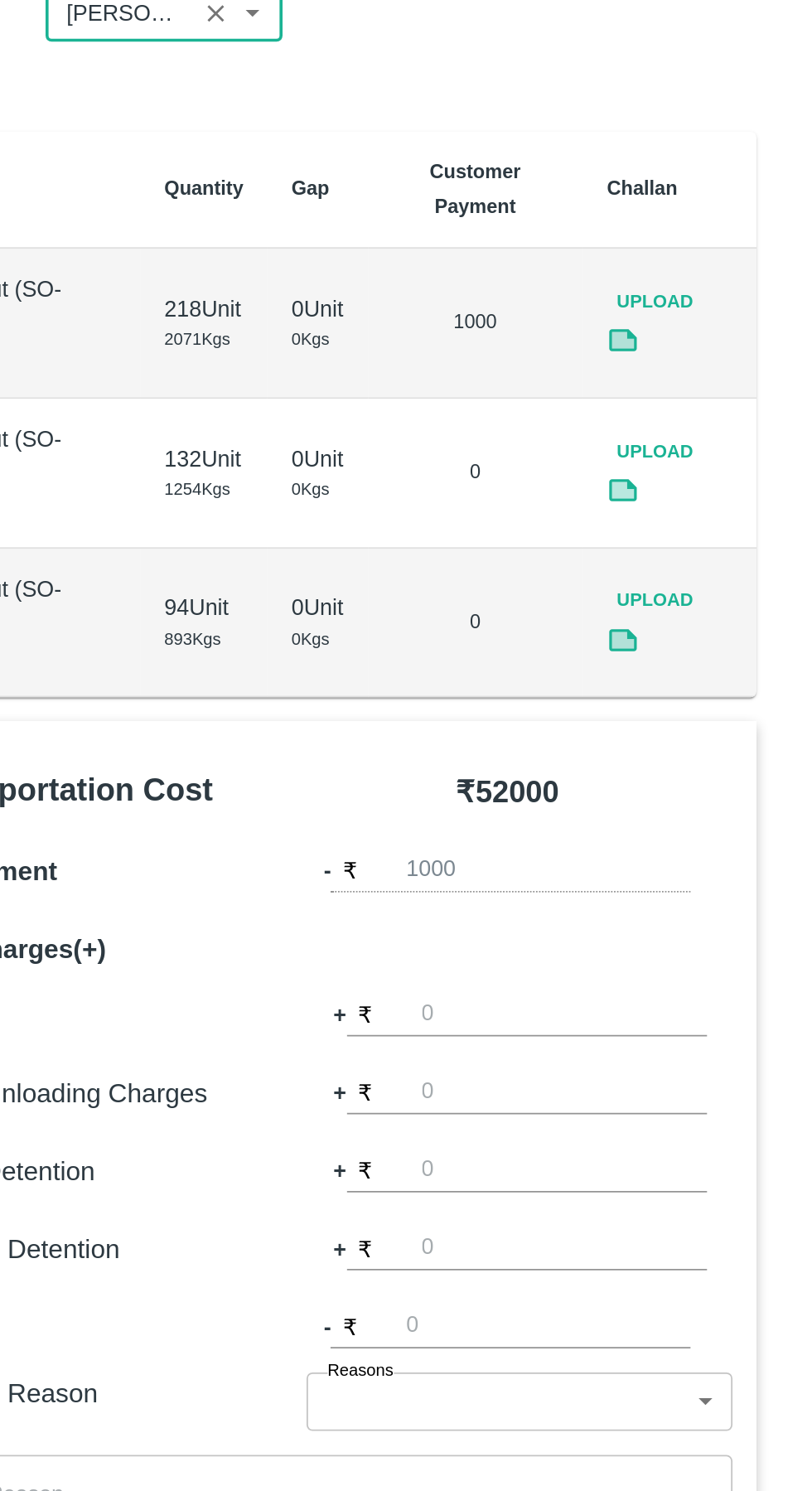
scroll to position [0, 186]
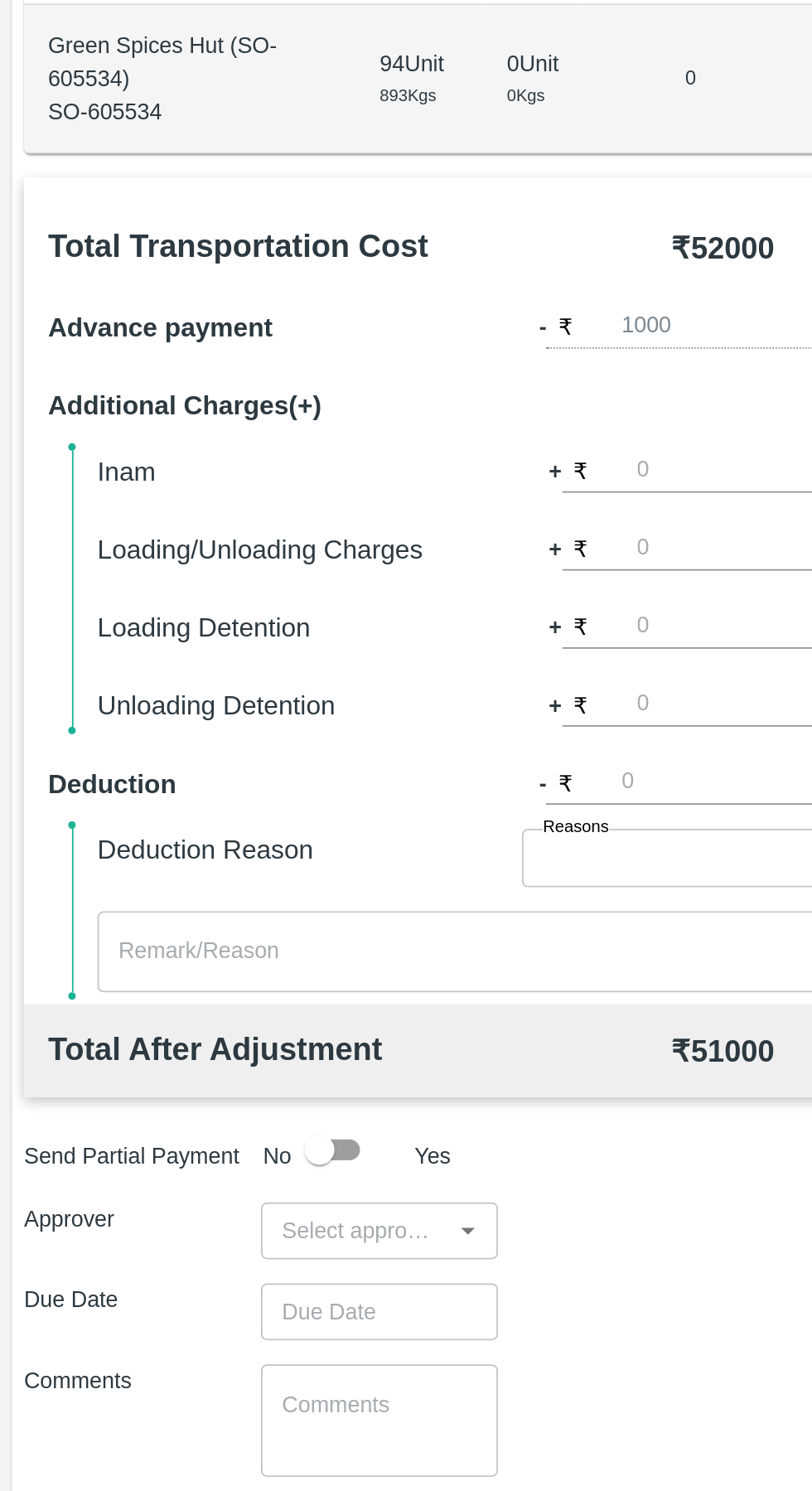
click at [386, 797] on input "number" at bounding box center [430, 803] width 157 height 23
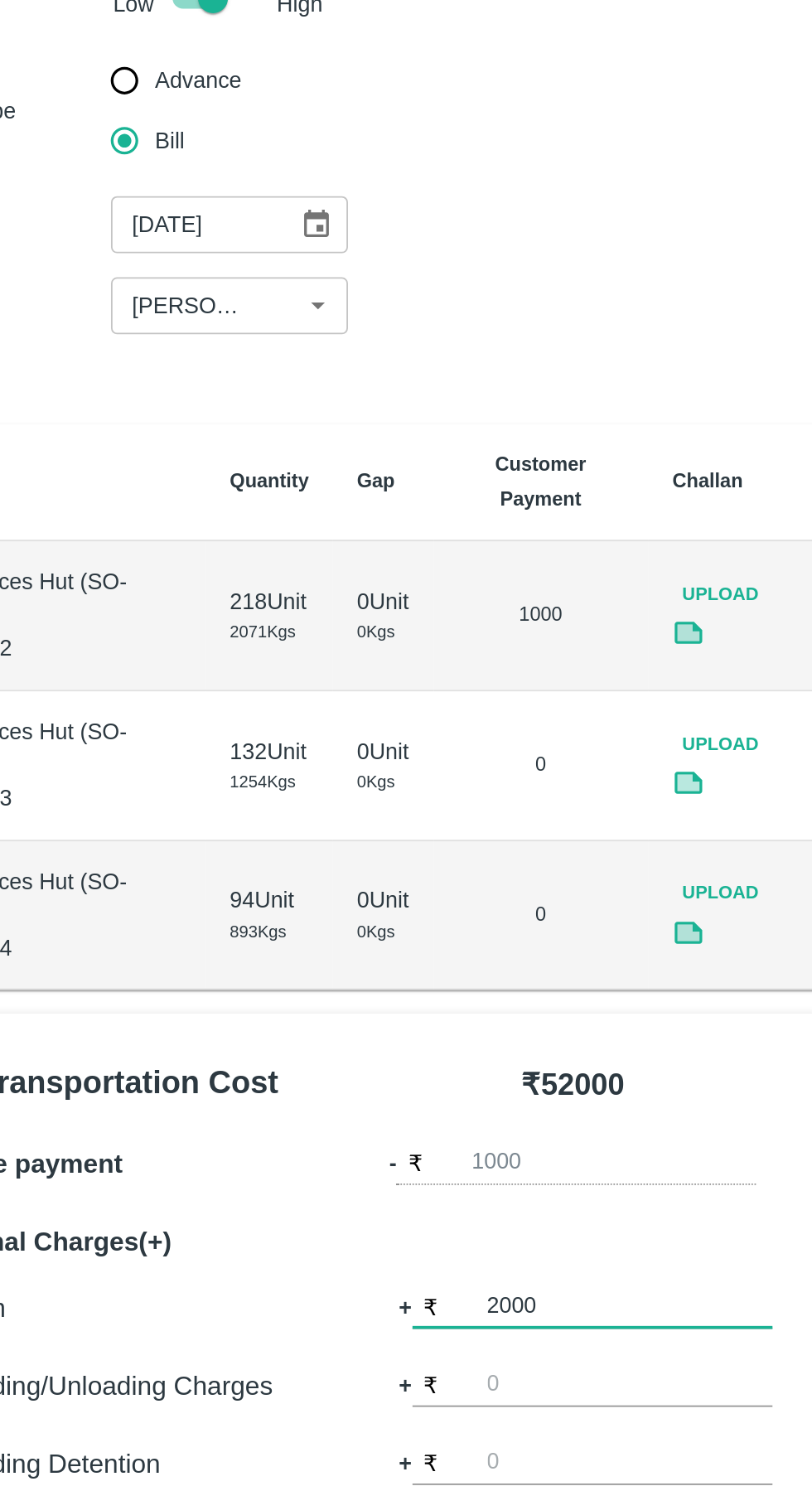
scroll to position [53, 0]
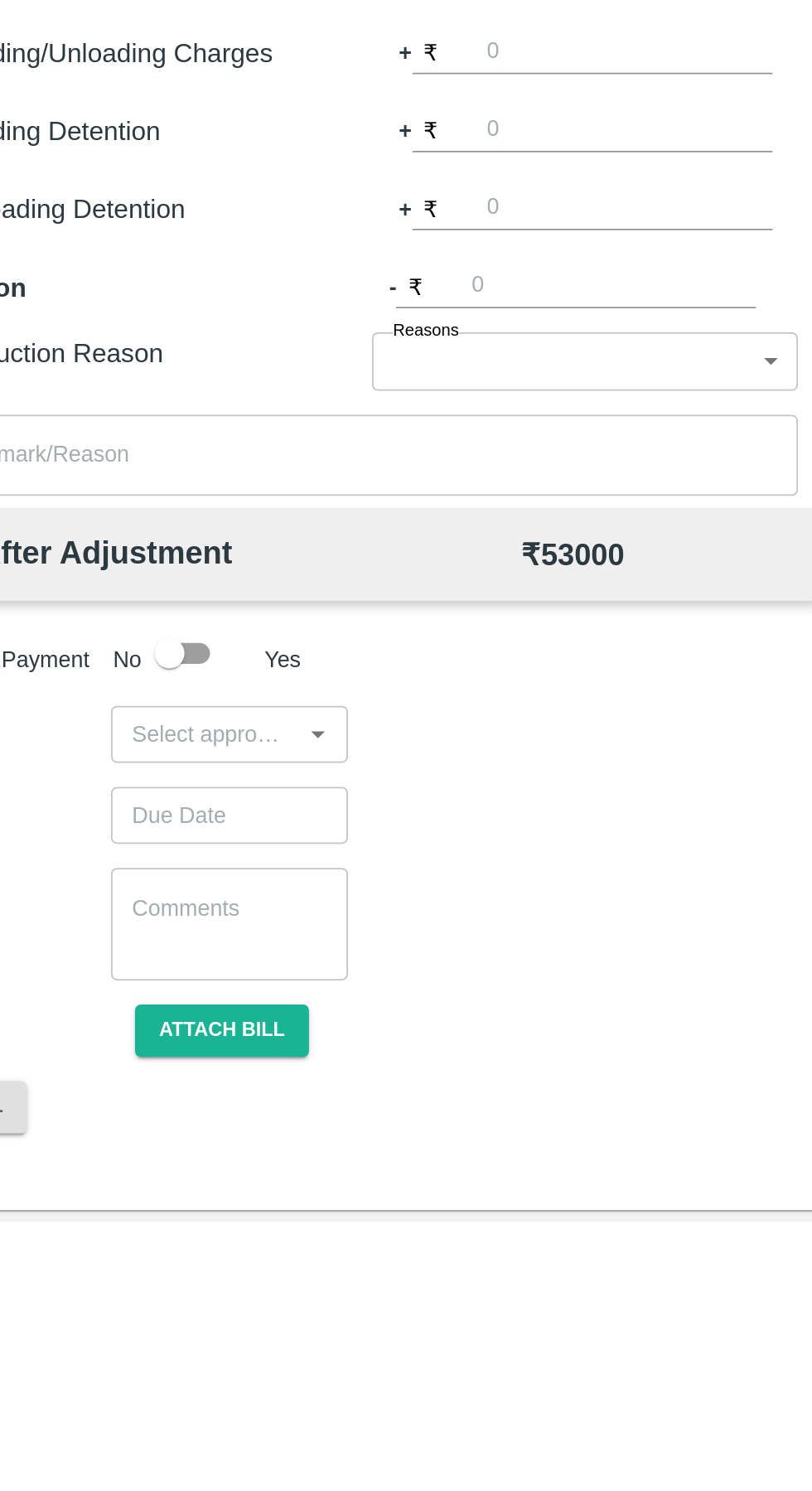
type input "2000"
click at [181, 1225] on input "input" at bounding box center [196, 1221] width 93 height 22
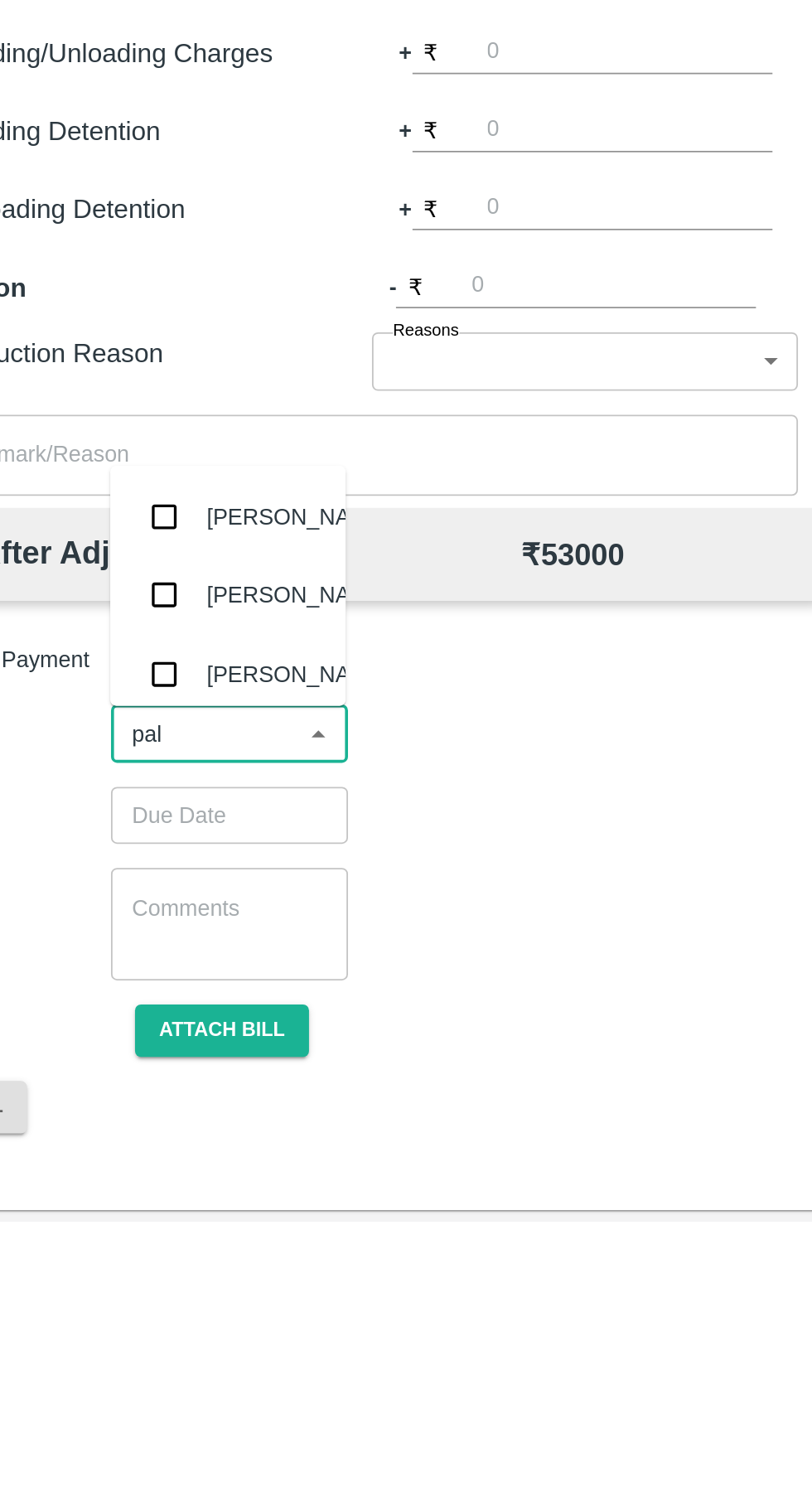
type input "palw"
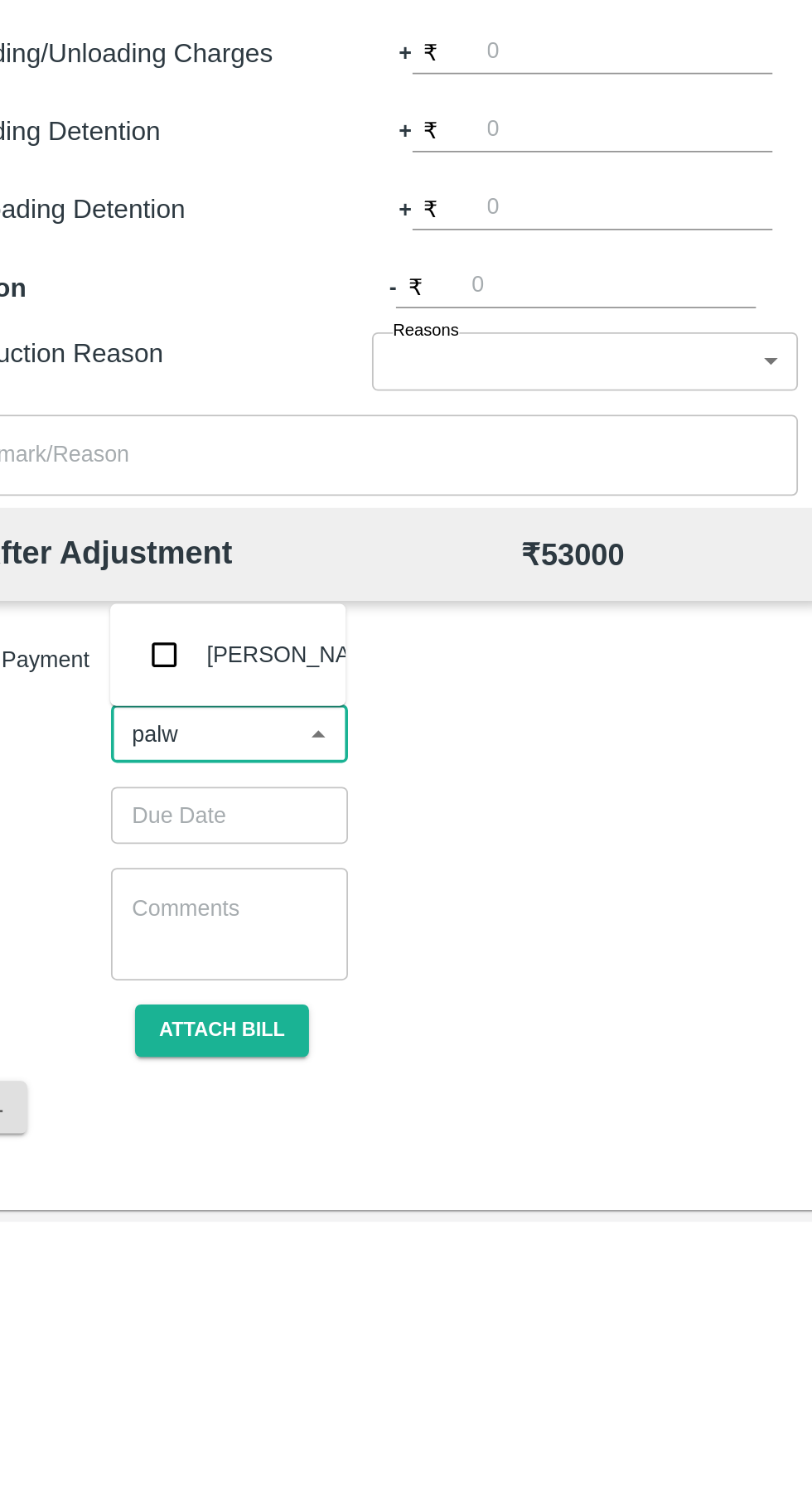
click at [185, 1170] on input "checkbox" at bounding box center [174, 1177] width 33 height 33
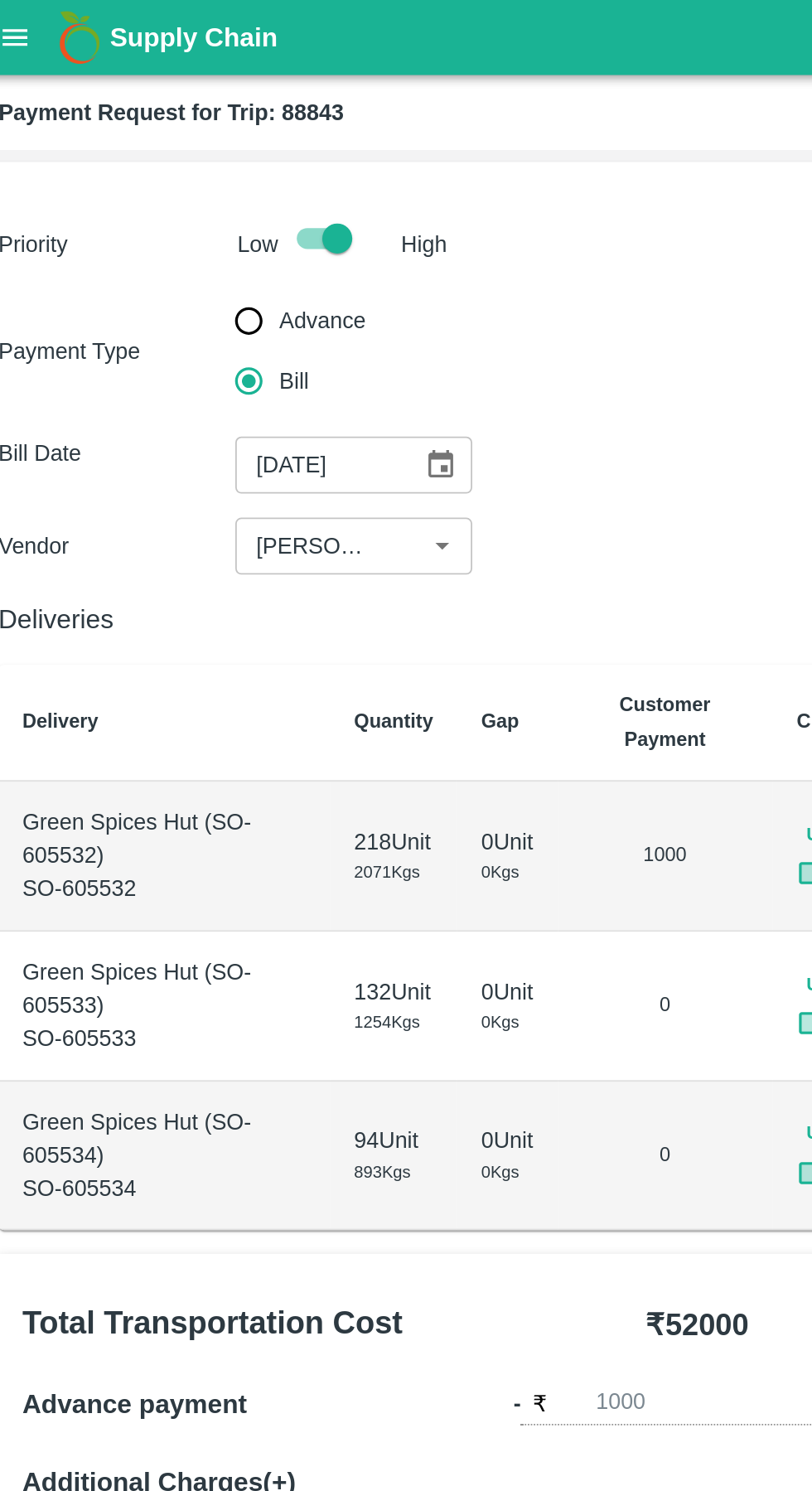
scroll to position [85, 0]
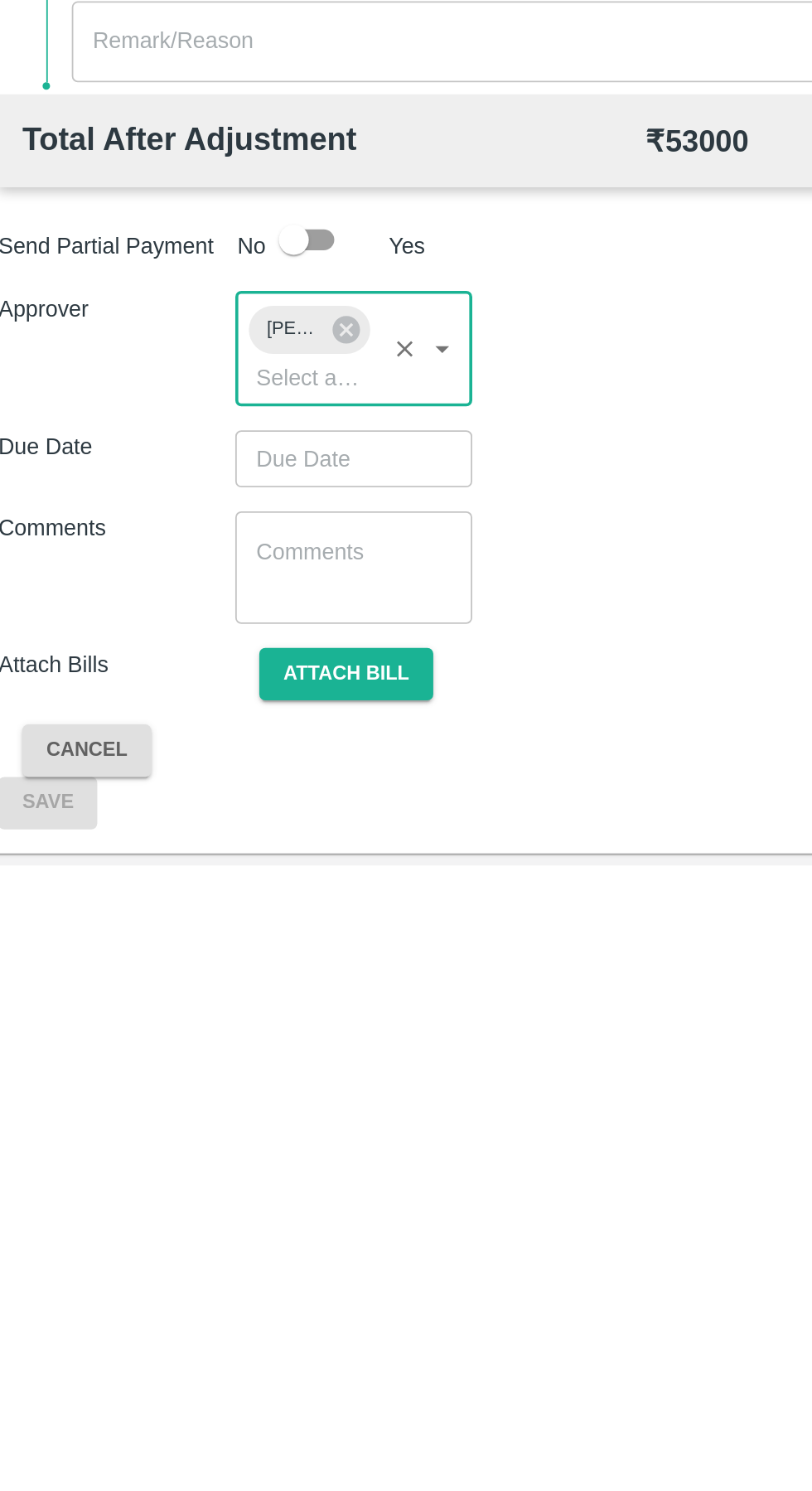
click at [202, 1264] on input "Choose date" at bounding box center [203, 1267] width 120 height 31
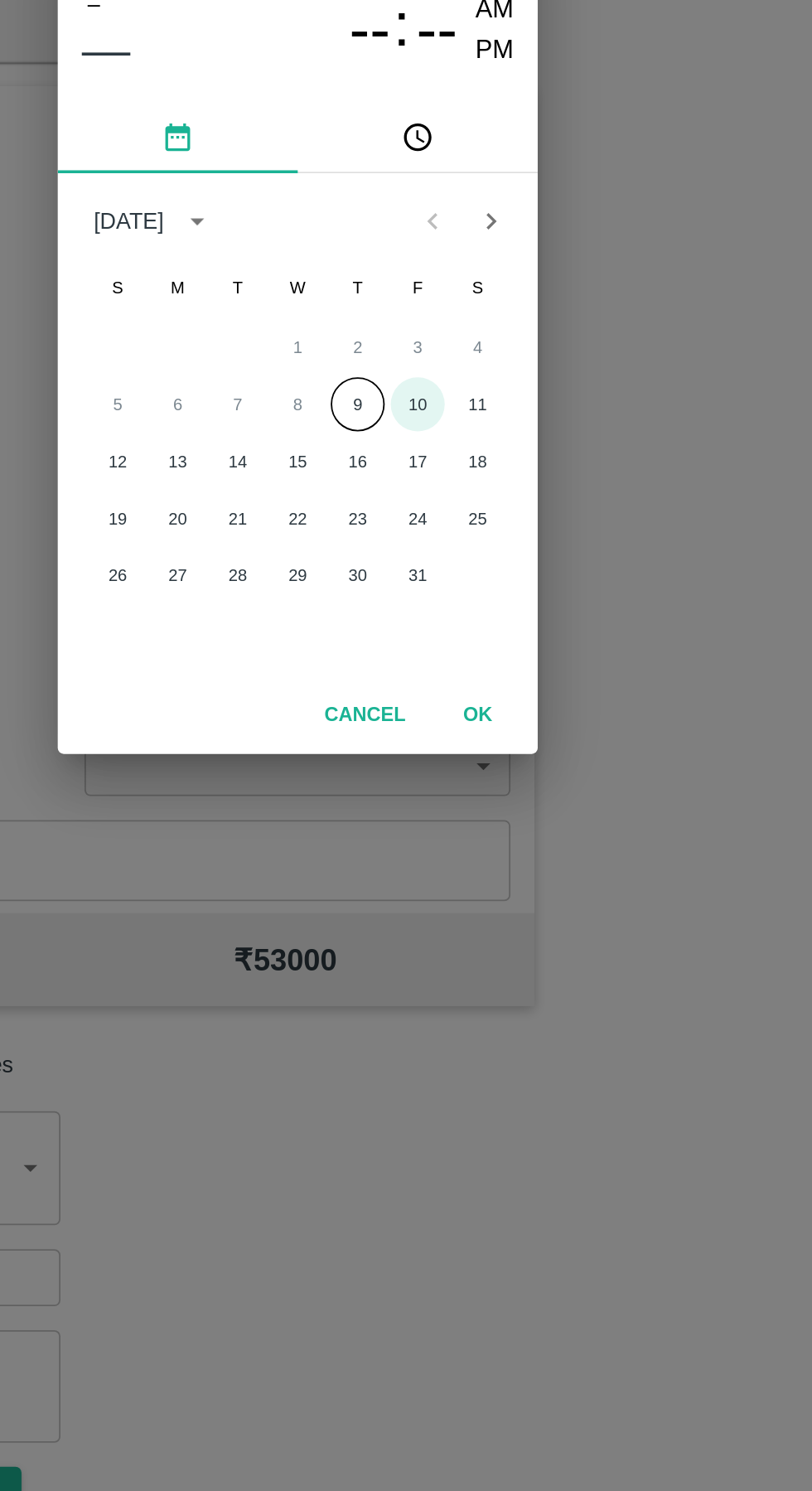
click at [472, 786] on button "10" at bounding box center [472, 784] width 30 height 30
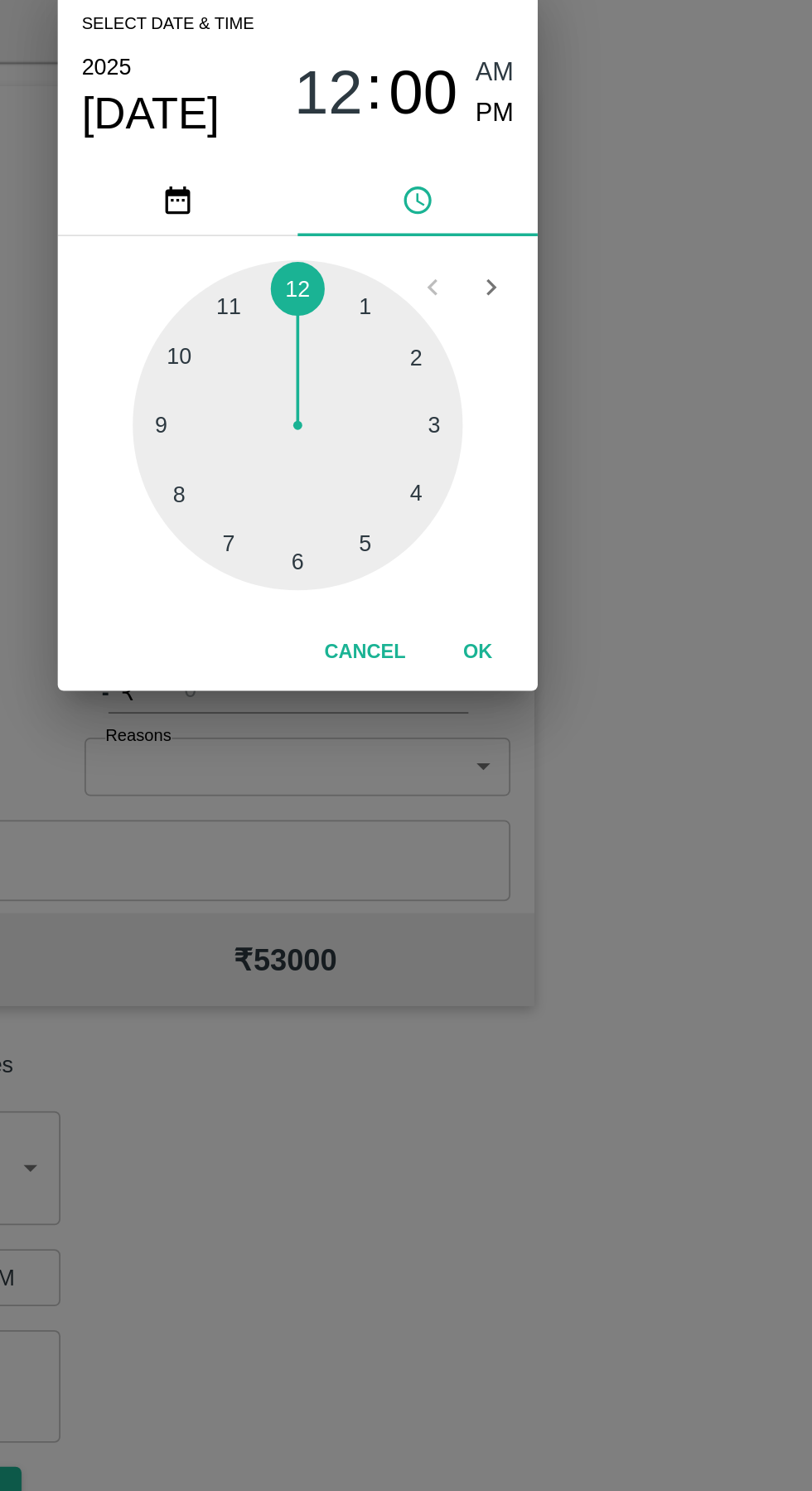
click at [341, 770] on div at bounding box center [406, 796] width 182 height 183
click at [352, 762] on div at bounding box center [406, 796] width 182 height 183
type input "10/10/2025 10:50 AM"
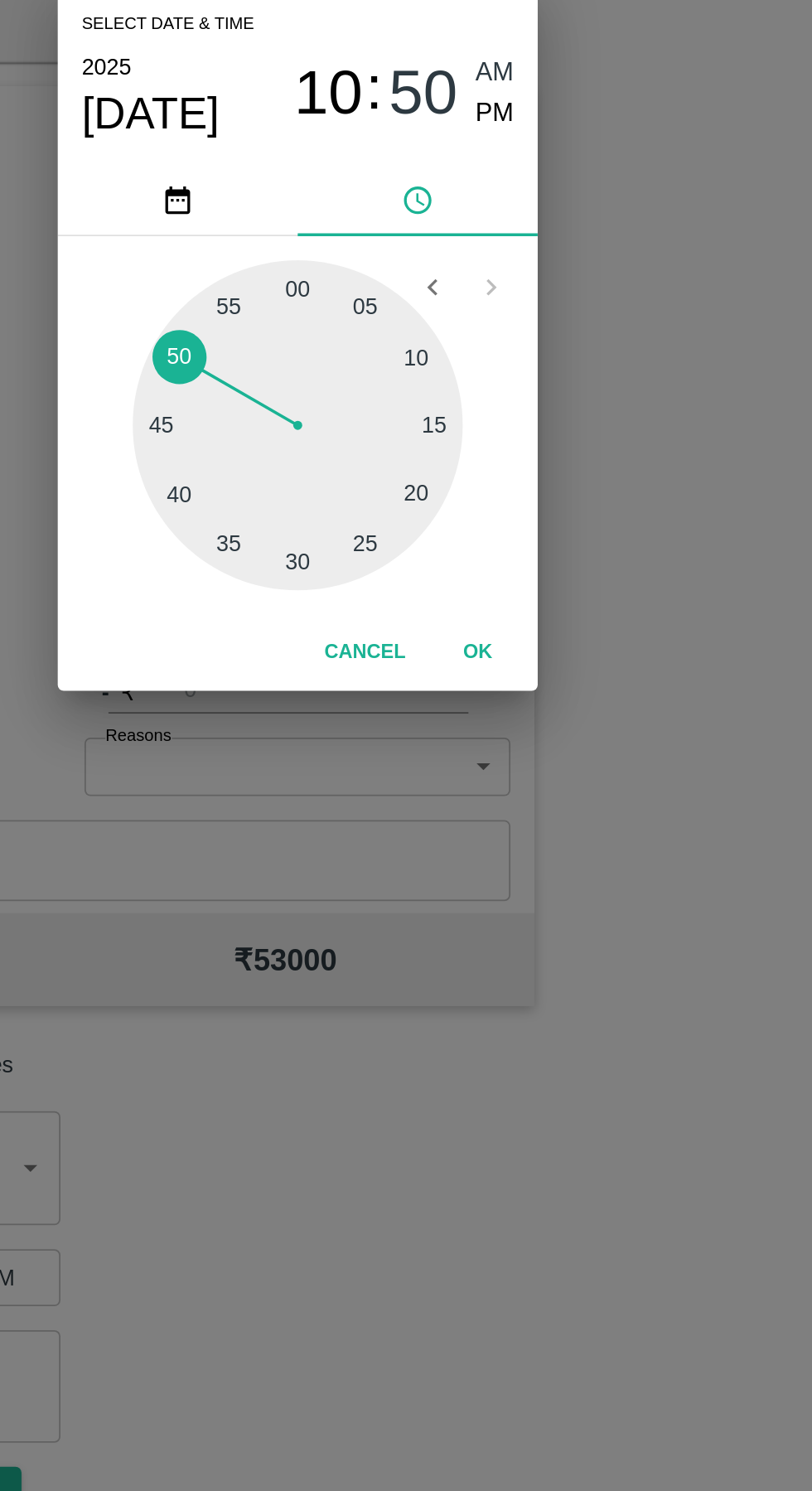
click at [500, 922] on button "OK" at bounding box center [505, 921] width 53 height 29
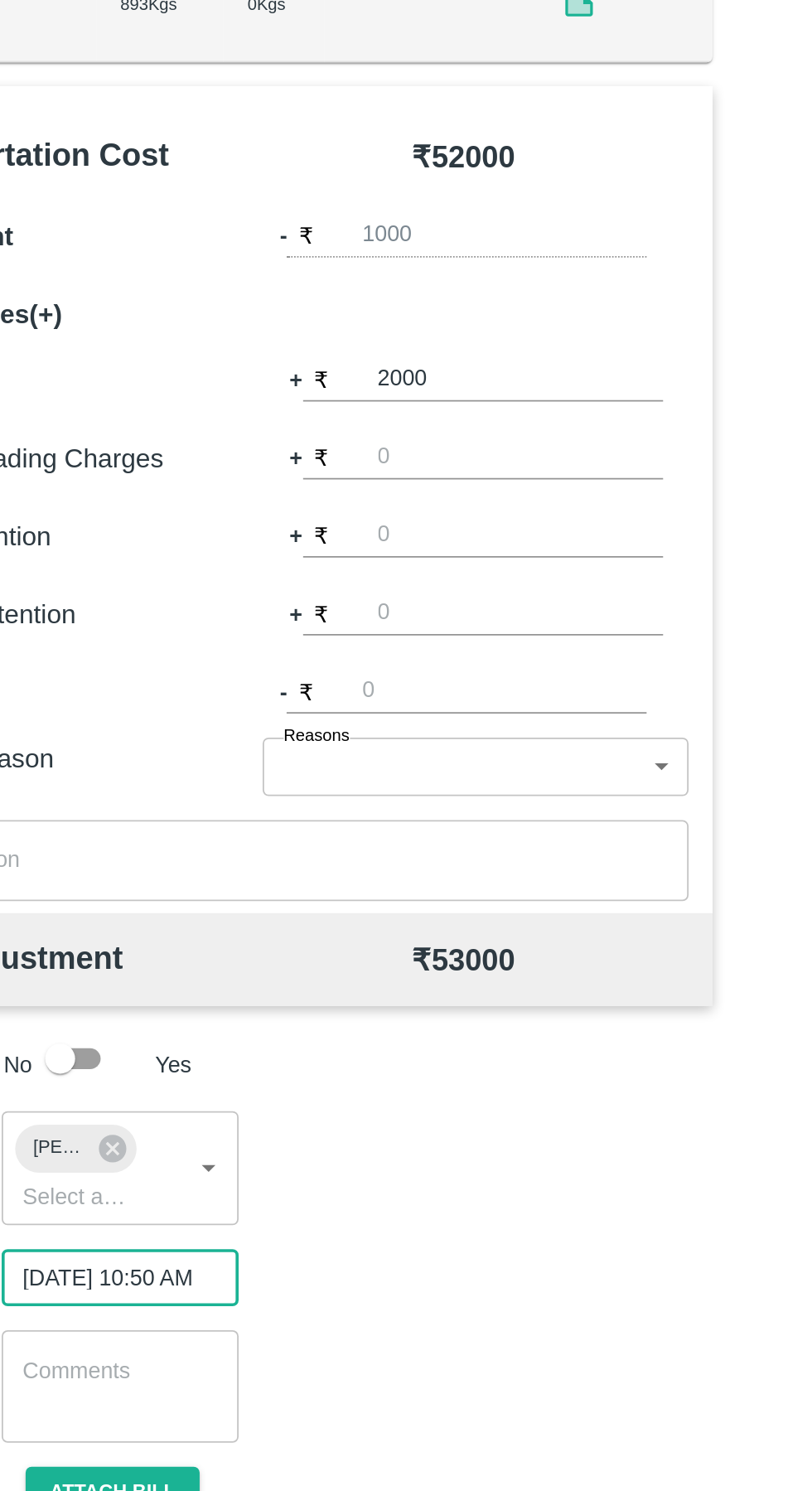
scroll to position [0, 13]
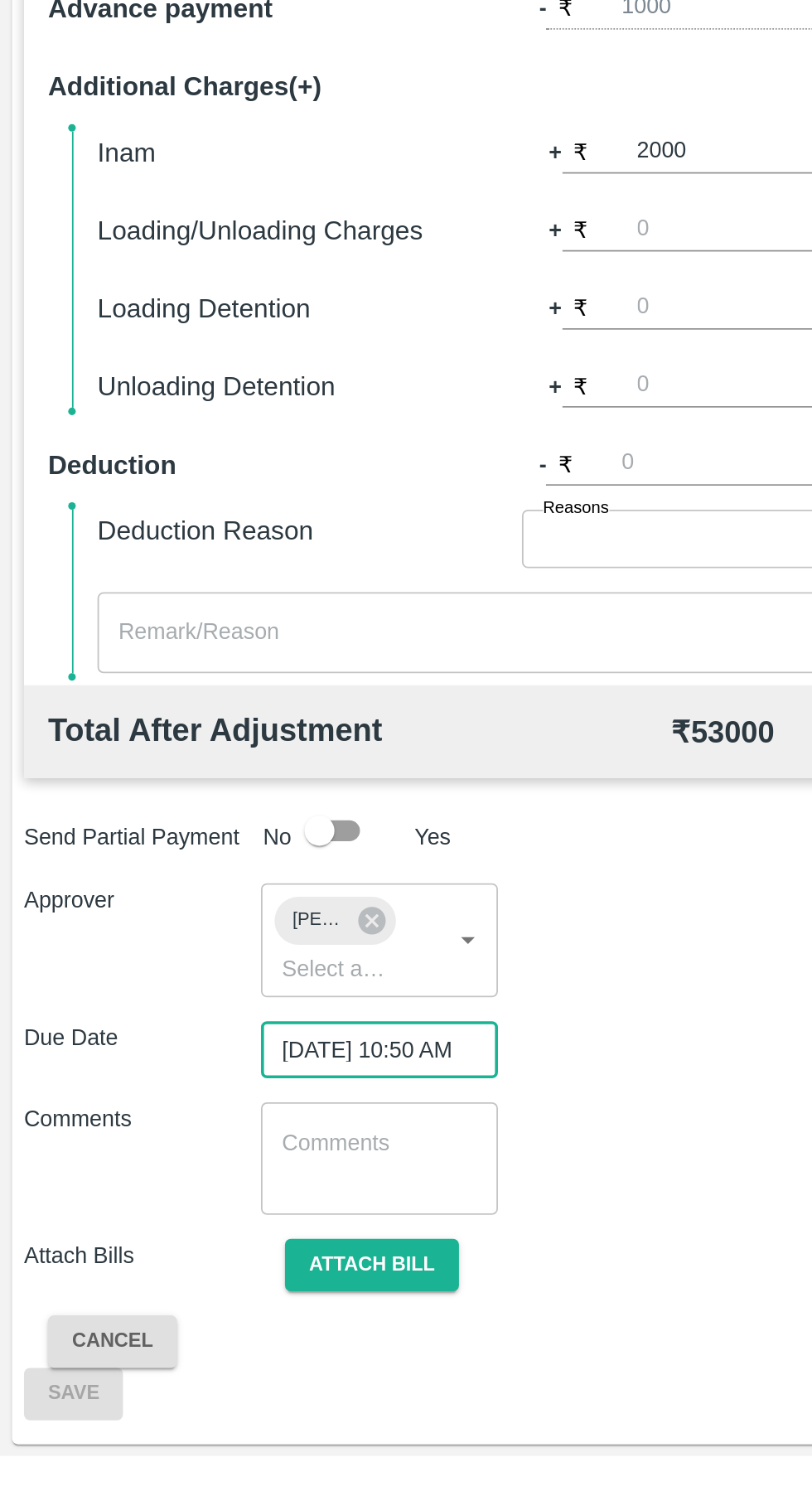
click at [224, 1389] on button "Attach bill" at bounding box center [205, 1384] width 96 height 29
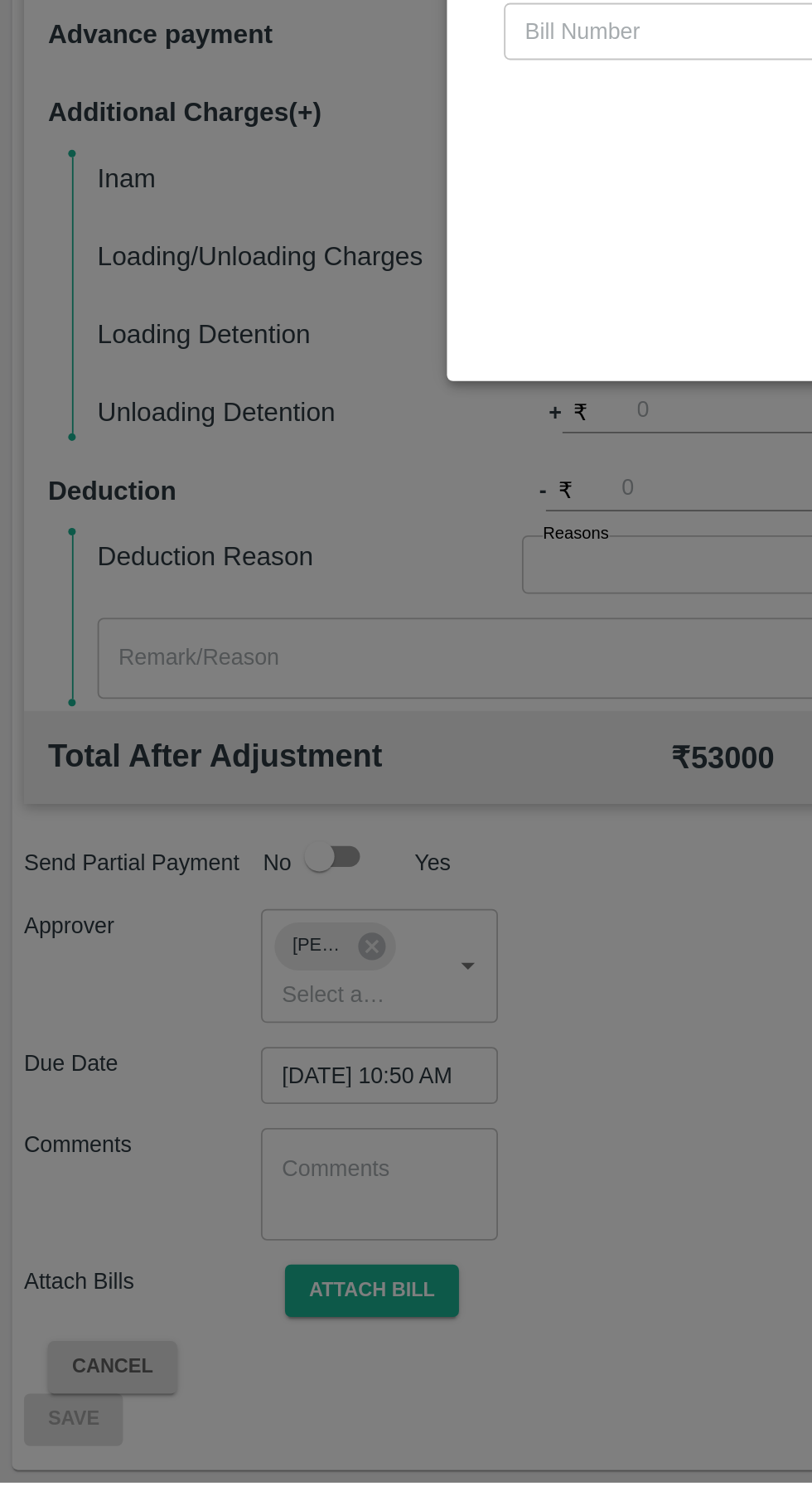
scroll to position [0, 0]
click at [327, 705] on input "text" at bounding box center [368, 689] width 181 height 31
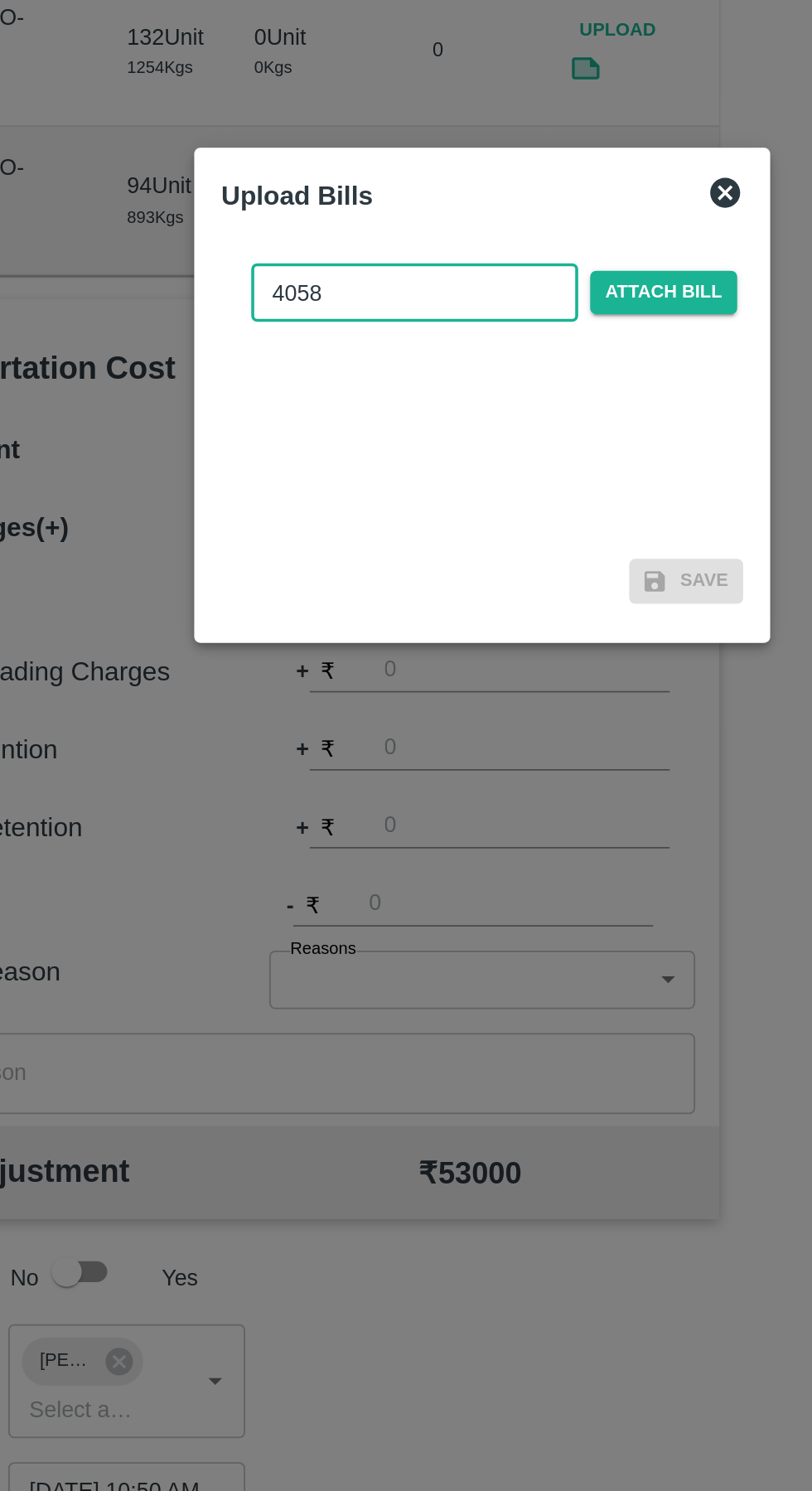
type input "4058"
click at [526, 690] on span "Attach bill" at bounding box center [506, 689] width 81 height 24
click at [0, 0] on input "Attach bill" at bounding box center [0, 0] width 0 height 0
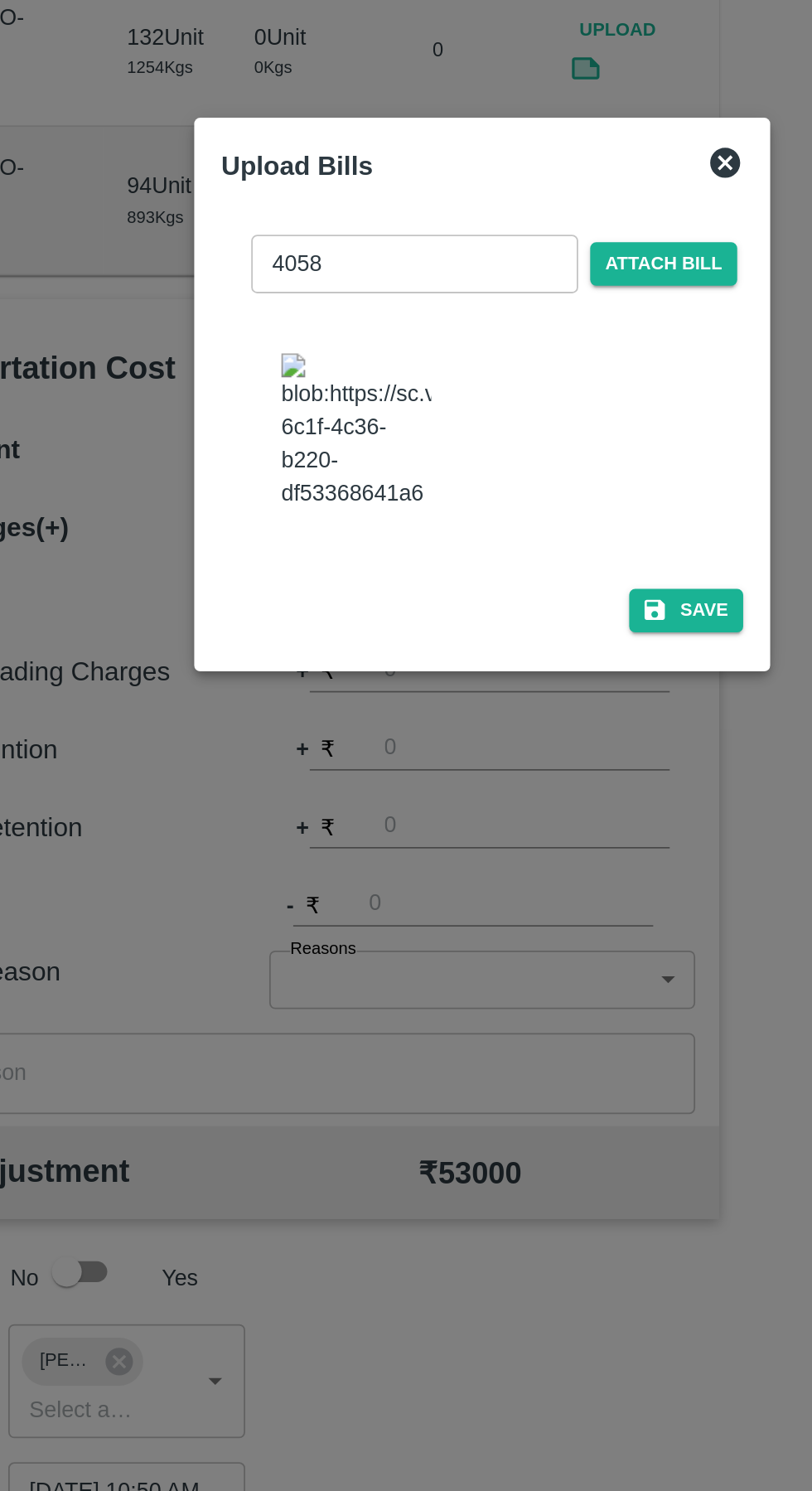
click at [513, 877] on button "Save" at bounding box center [519, 865] width 63 height 24
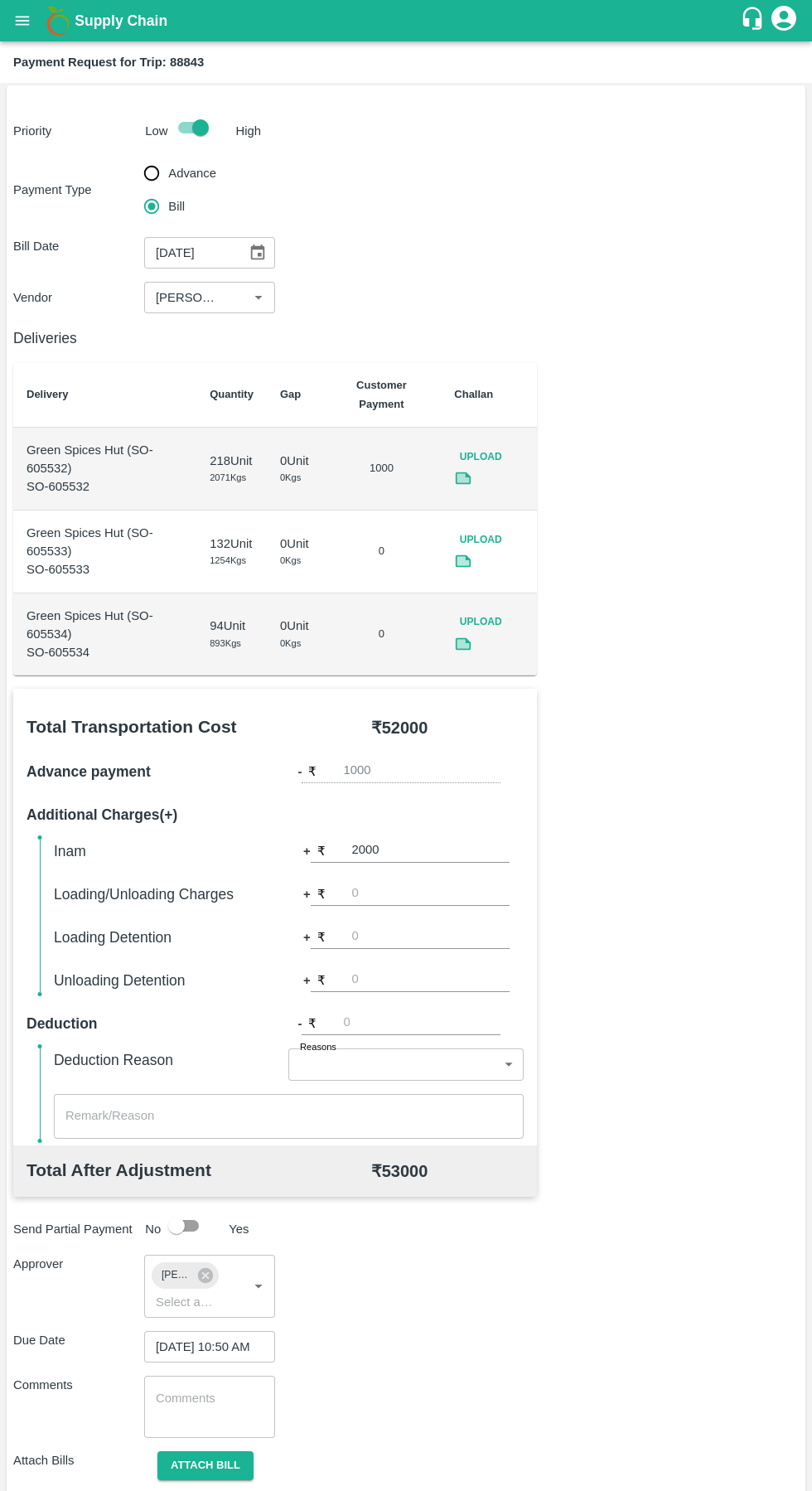
scroll to position [239, 0]
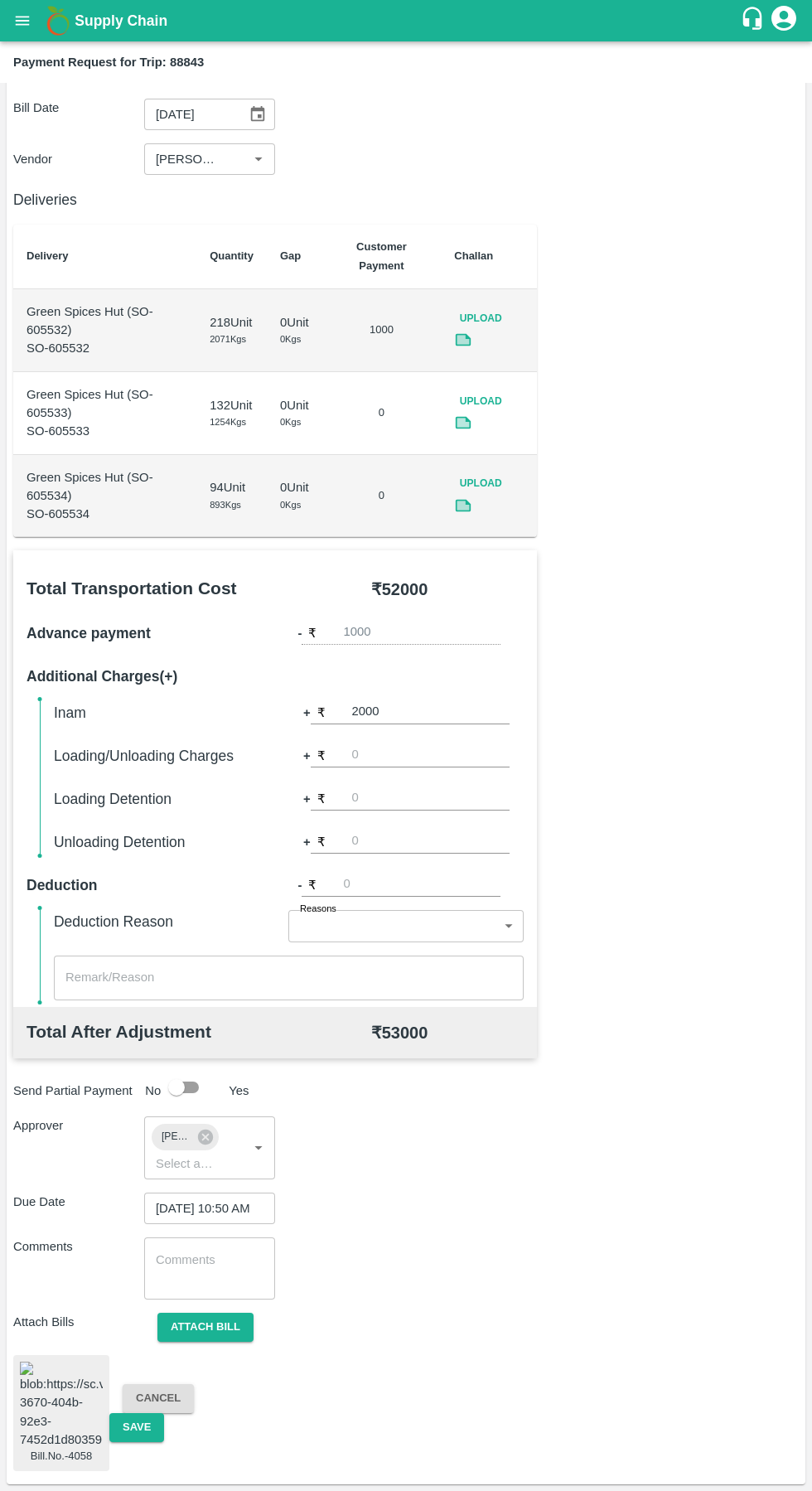
click at [136, 1413] on button "Save" at bounding box center [136, 1427] width 55 height 29
